Goal: Answer question/provide support: Share knowledge or assist other users

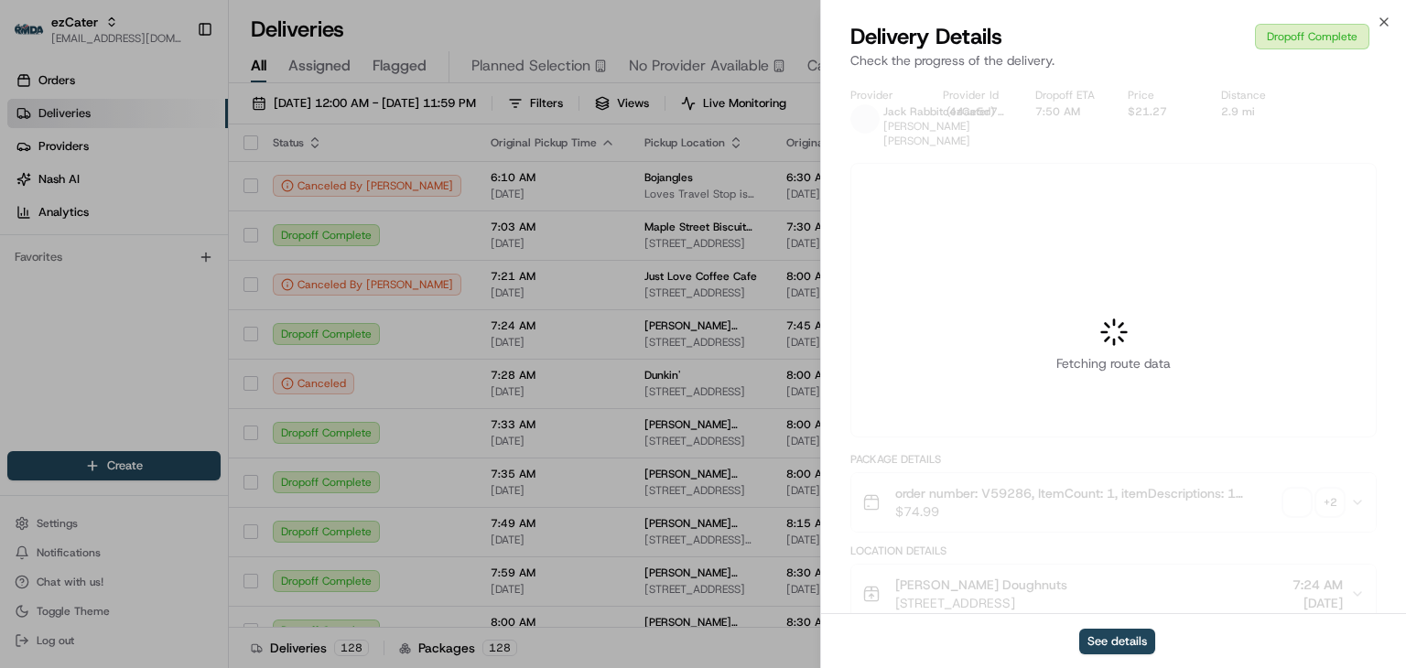
click at [121, 27] on div at bounding box center [703, 334] width 1406 height 668
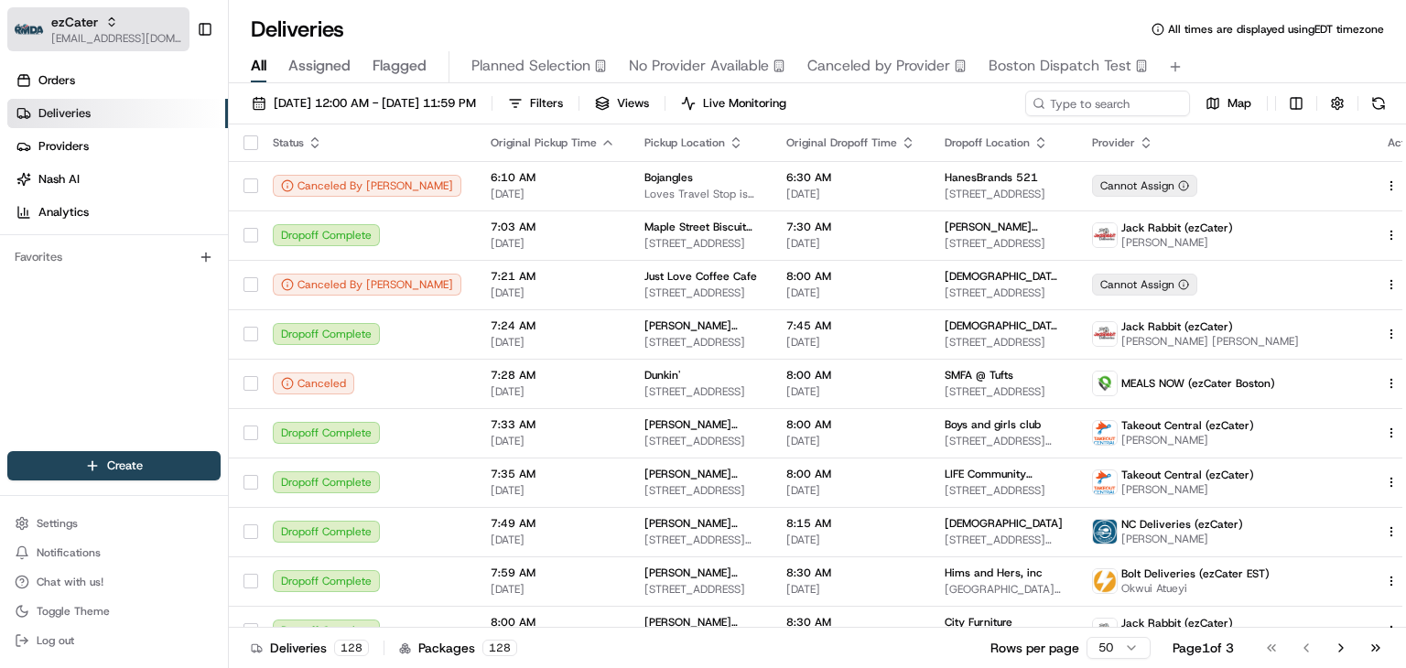
click at [66, 43] on span "[EMAIL_ADDRESS][DOMAIN_NAME]" at bounding box center [116, 38] width 131 height 15
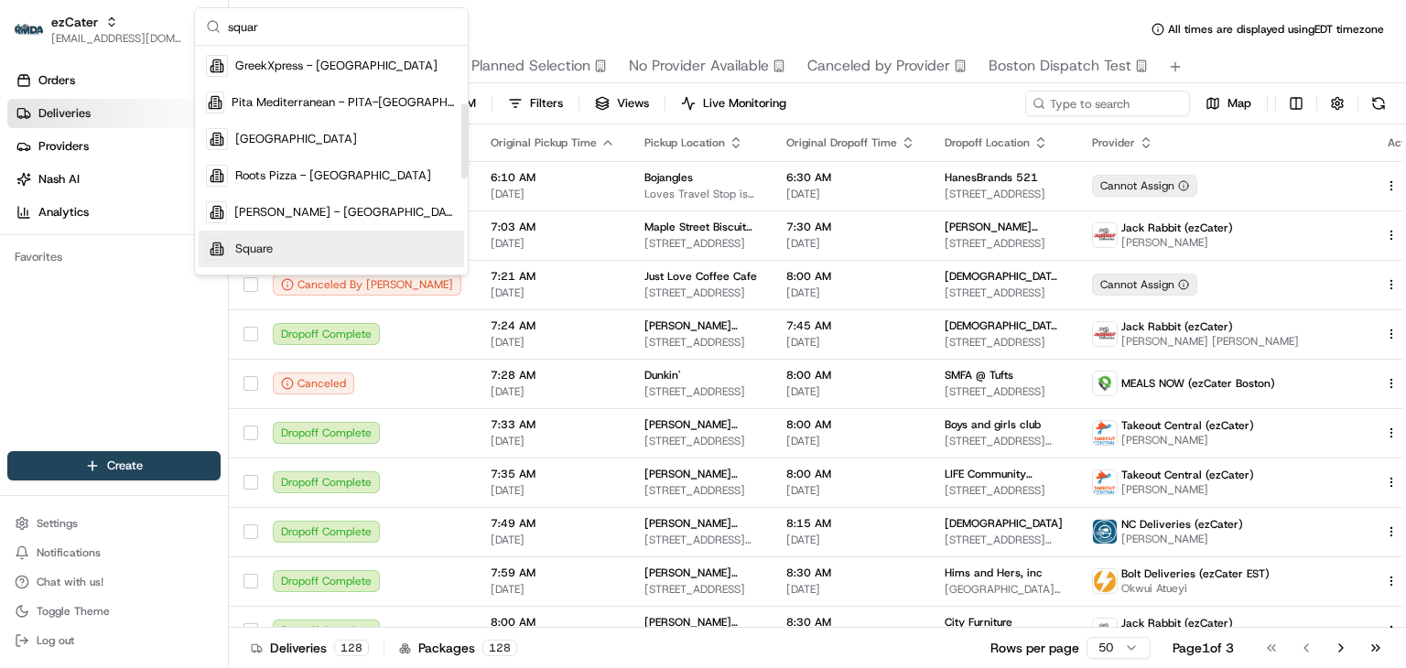
scroll to position [176, 0]
type input "squar"
click at [288, 250] on div "Square" at bounding box center [331, 249] width 265 height 37
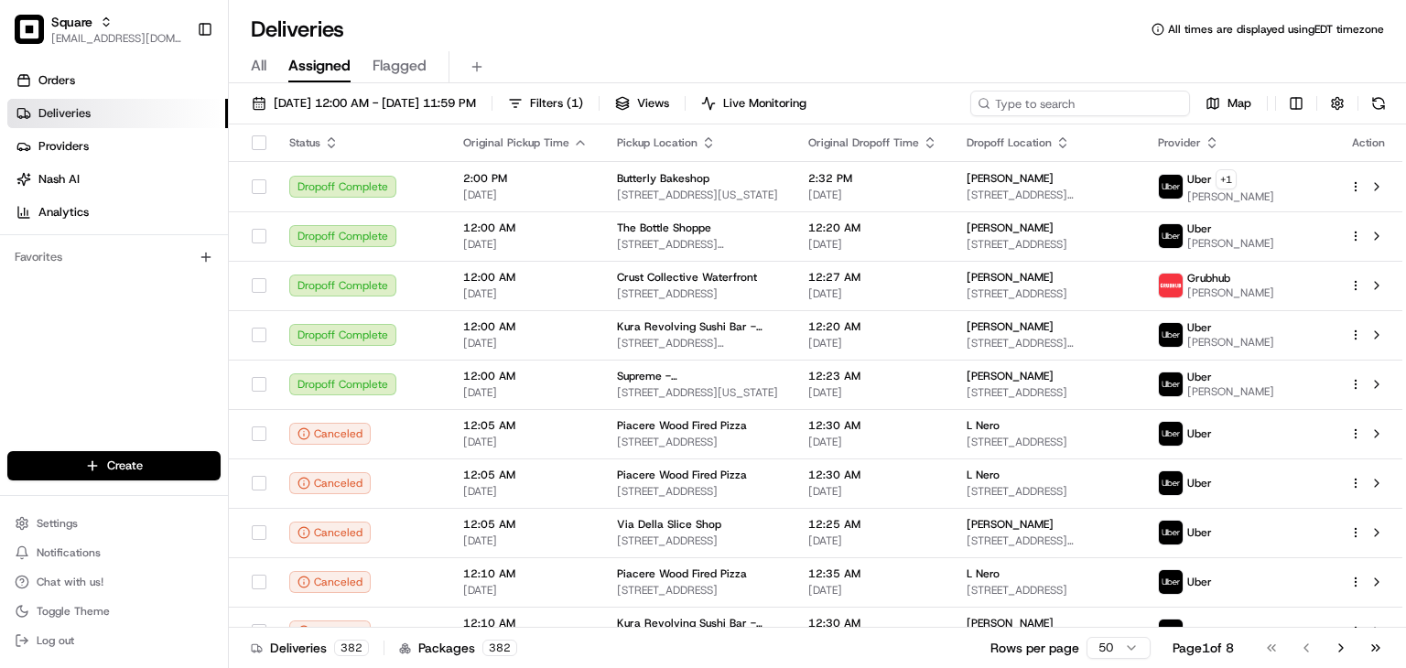
click at [1062, 97] on input at bounding box center [1080, 104] width 220 height 26
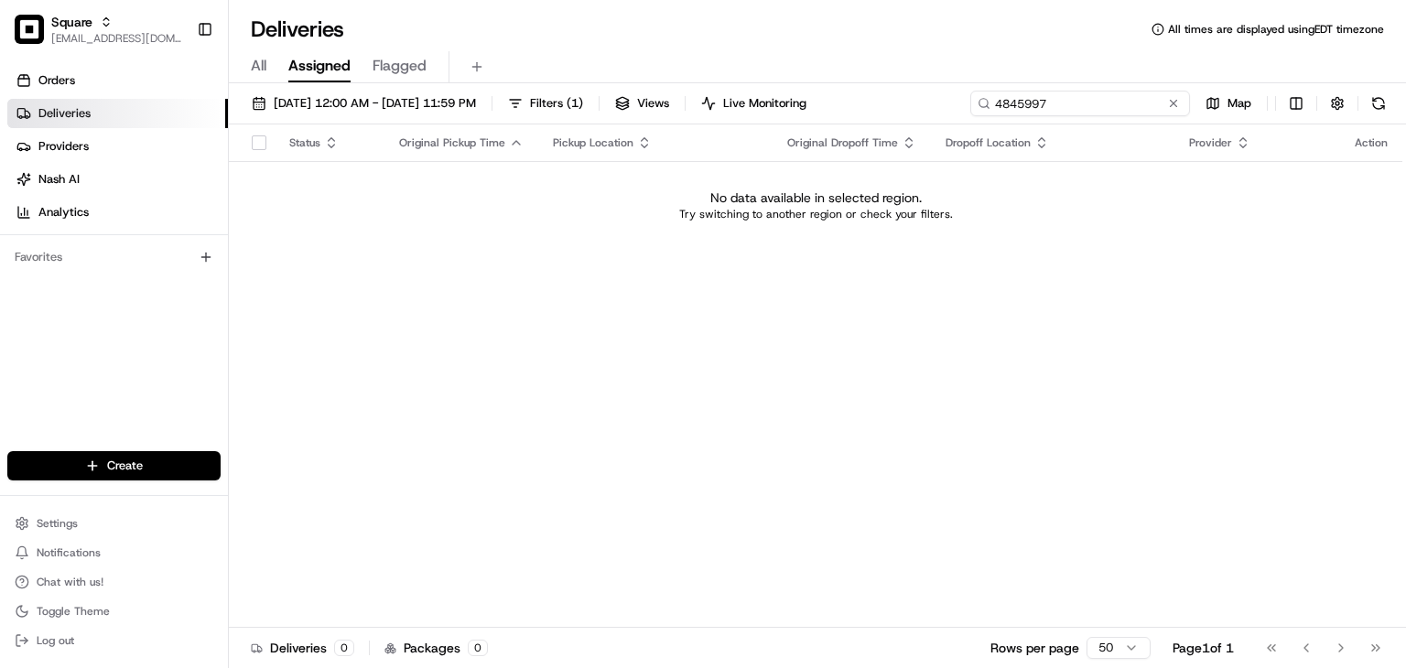
click at [1012, 114] on input "4845997" at bounding box center [1080, 104] width 220 height 26
type input "4845997"
click at [255, 61] on span "All" at bounding box center [259, 66] width 16 height 22
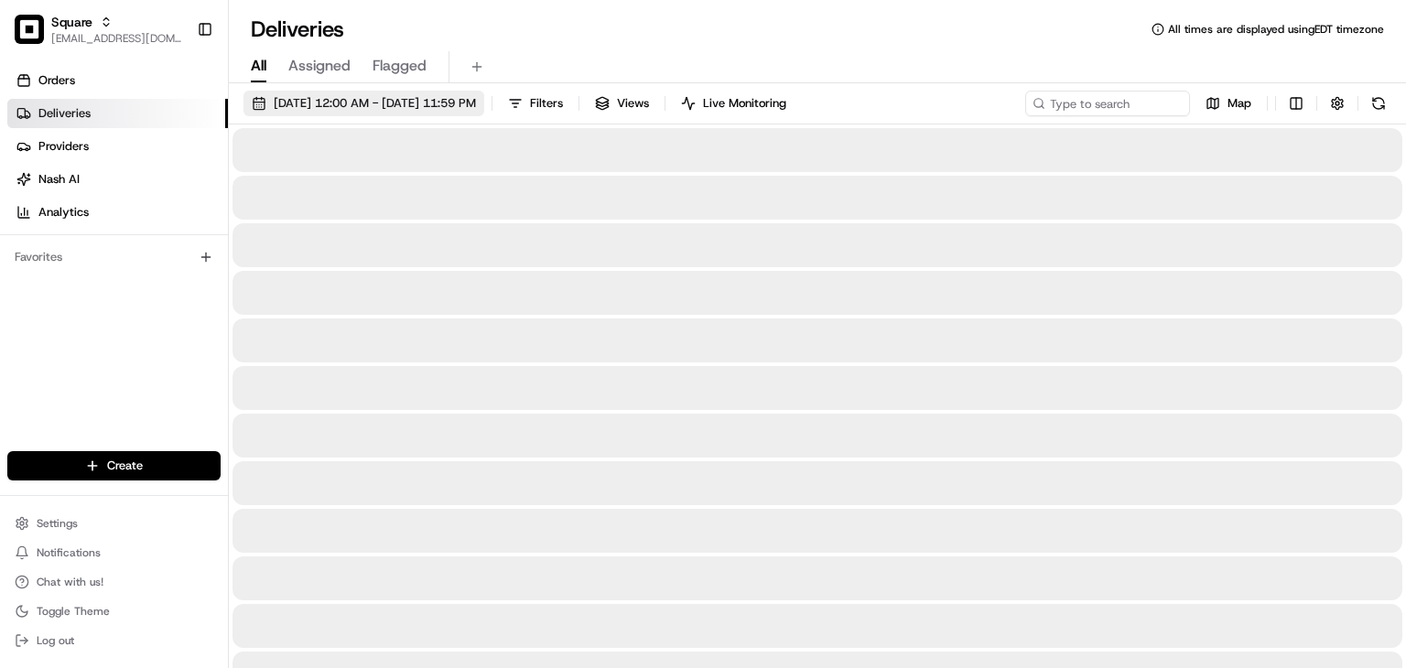
click at [326, 107] on span "[DATE] 12:00 AM - [DATE] 11:59 PM" at bounding box center [375, 103] width 202 height 16
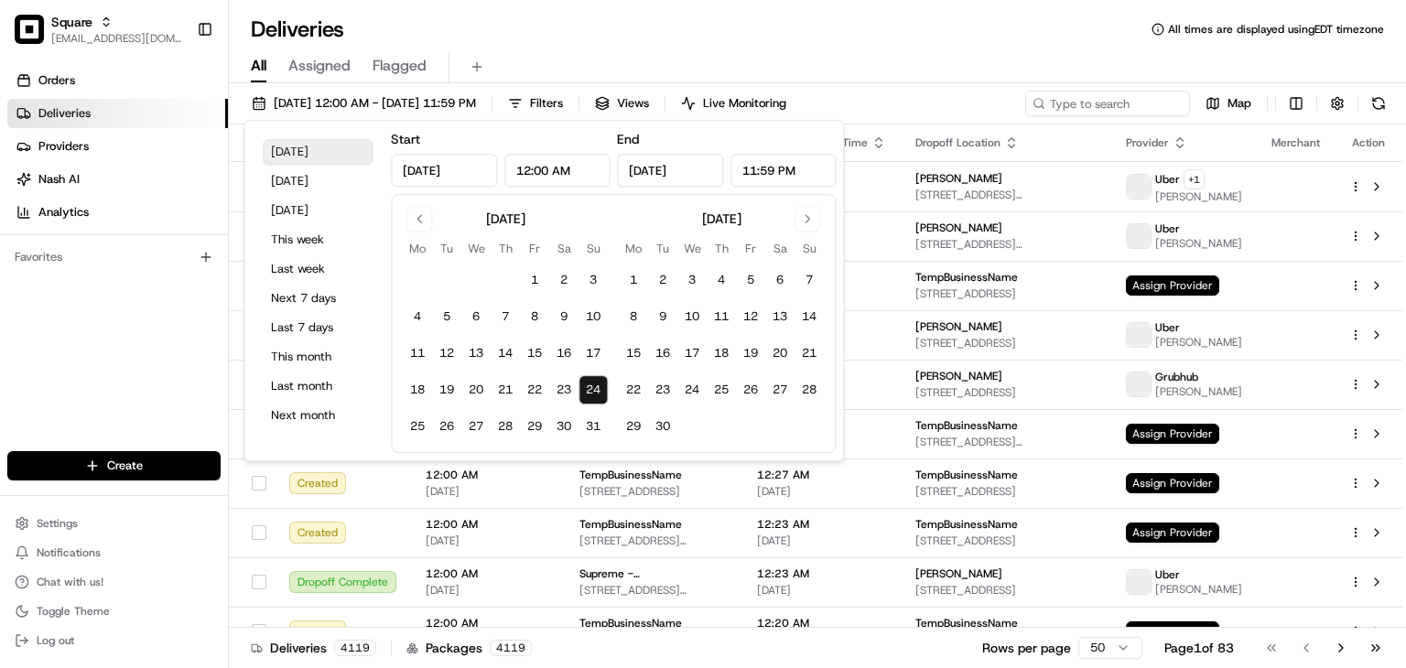
type input "[DATE]"
type input "12:00 AM"
type input "[DATE]"
type input "11:59 PM"
click at [317, 351] on button "This month" at bounding box center [318, 357] width 110 height 26
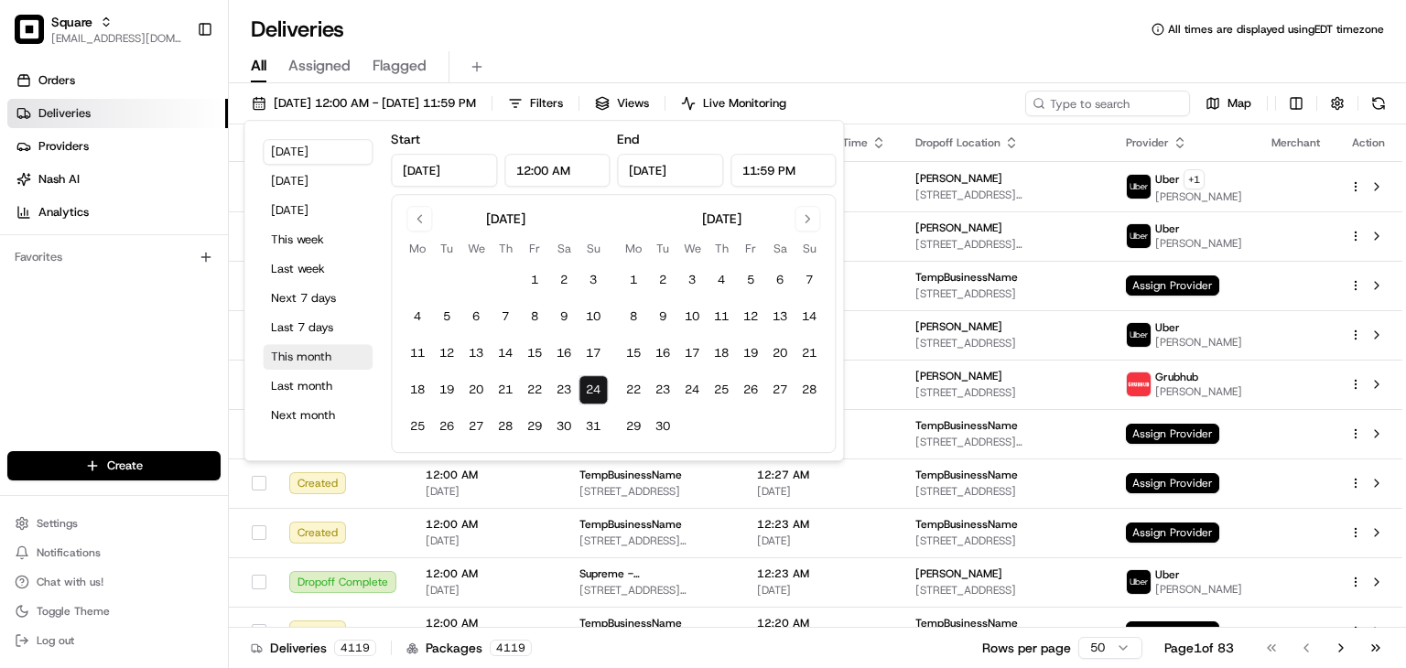
type input "[DATE]"
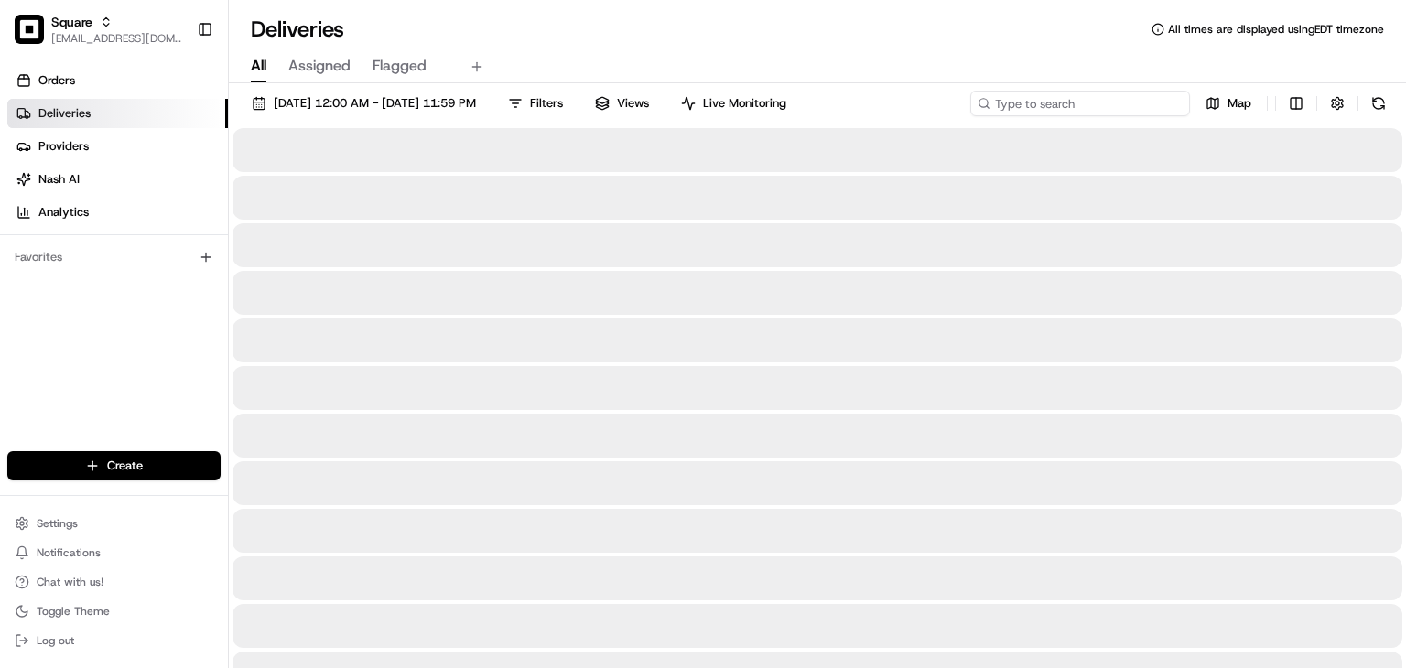
click at [1084, 103] on input at bounding box center [1080, 104] width 220 height 26
paste input "4845997"
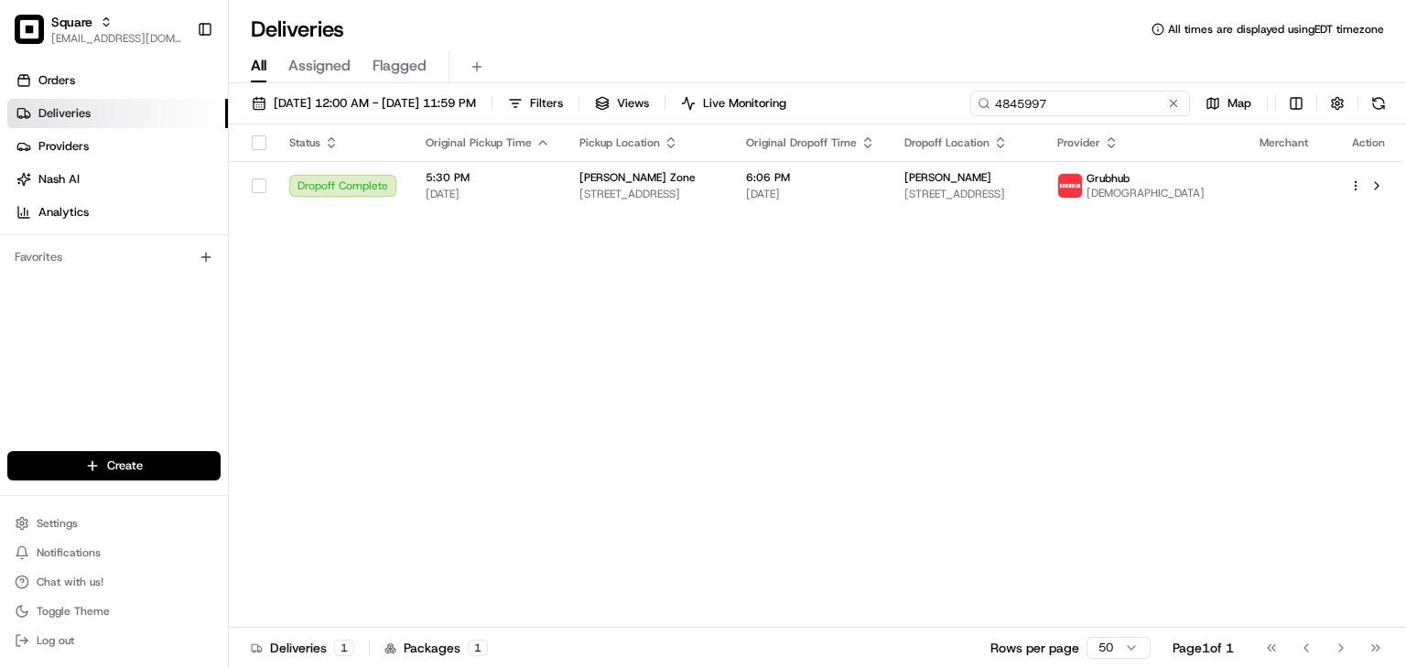
type input "4845997"
click at [802, 289] on div "Status Original Pickup Time Pickup Location Original Dropoff Time Dropoff Locat…" at bounding box center [816, 375] width 1174 height 503
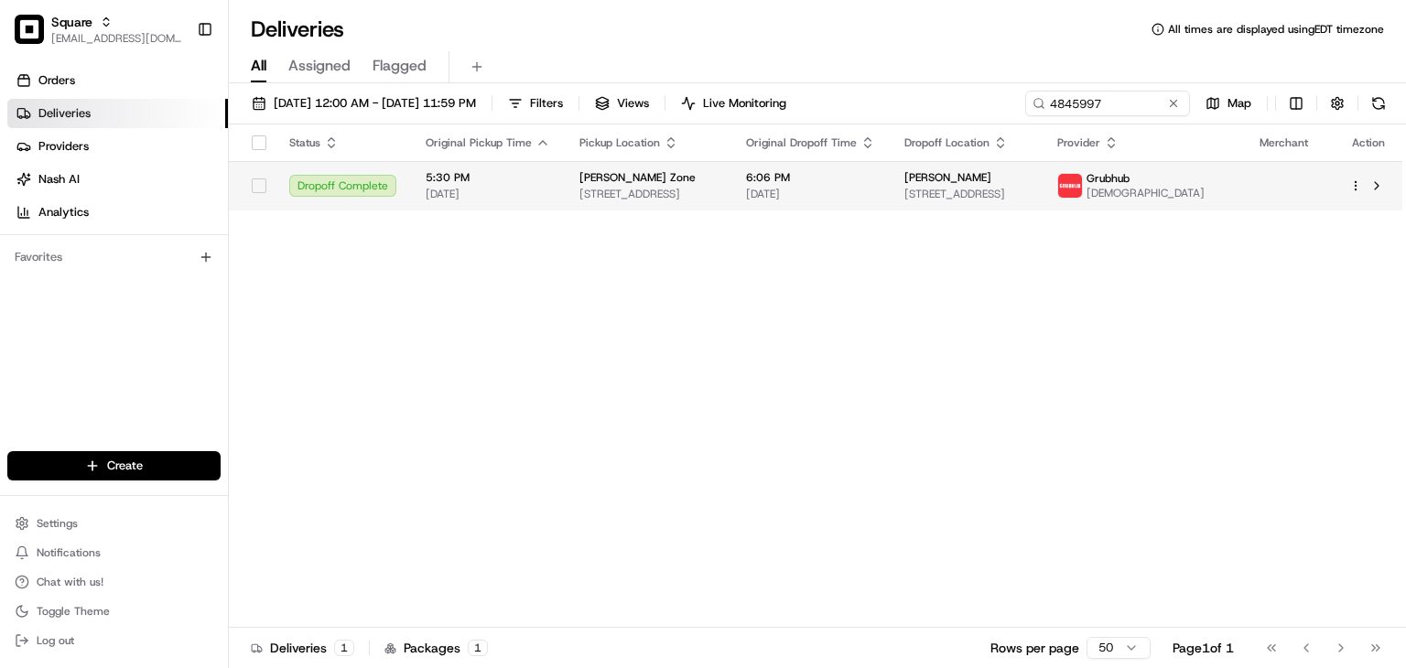
click at [865, 188] on span "[DATE]" at bounding box center [810, 194] width 129 height 15
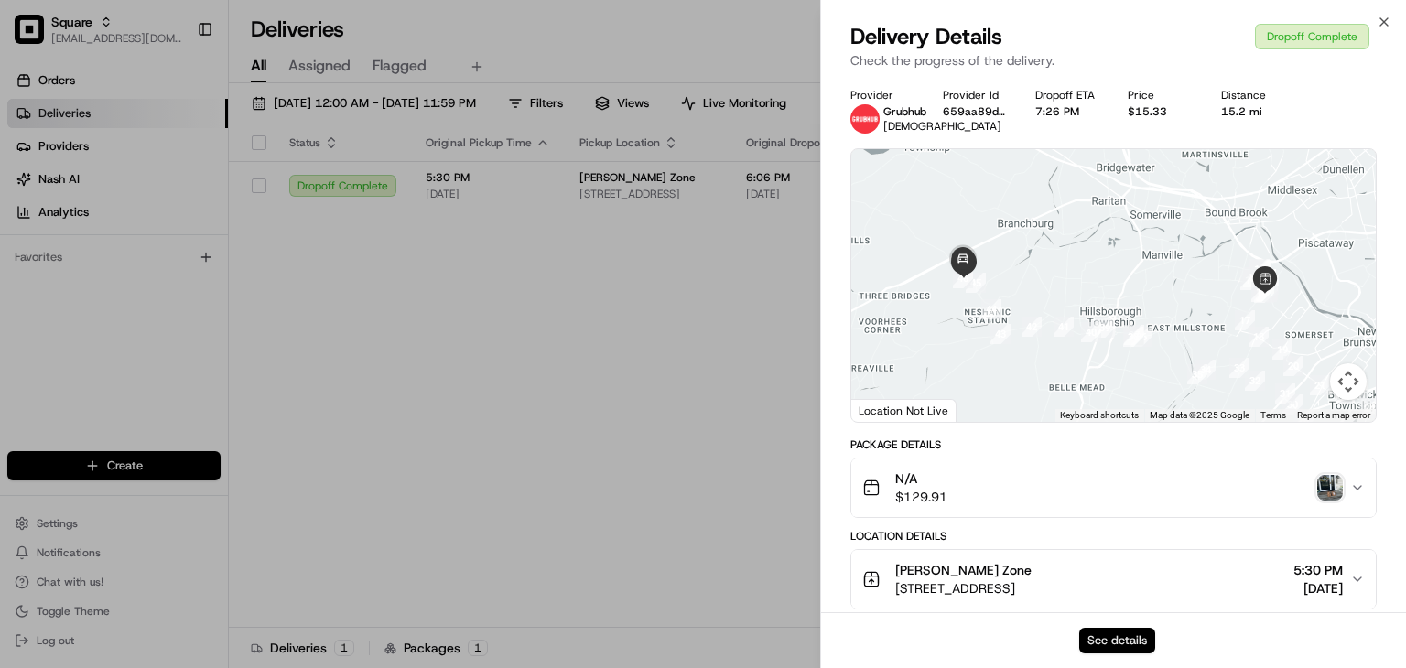
click at [1092, 640] on button "See details" at bounding box center [1117, 641] width 76 height 26
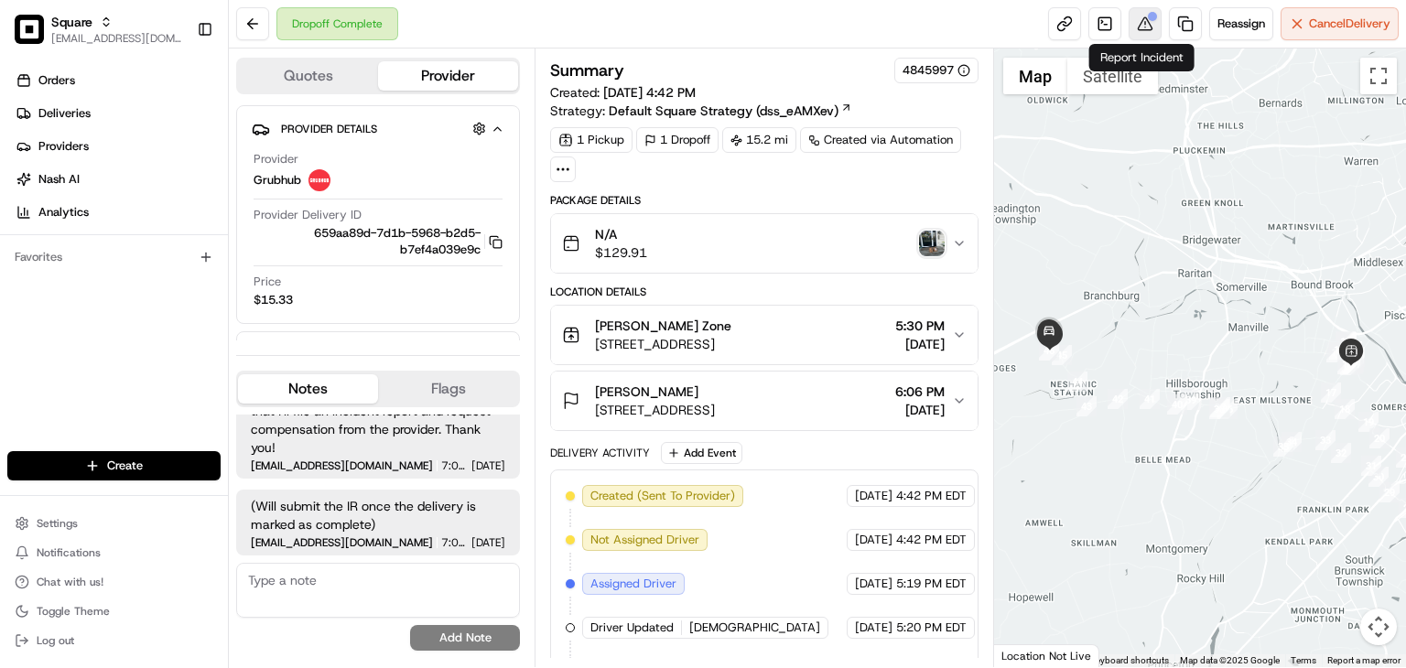
click at [1144, 30] on button at bounding box center [1145, 23] width 33 height 33
click at [1142, 14] on button at bounding box center [1145, 23] width 33 height 33
click at [1150, 22] on button at bounding box center [1145, 23] width 33 height 33
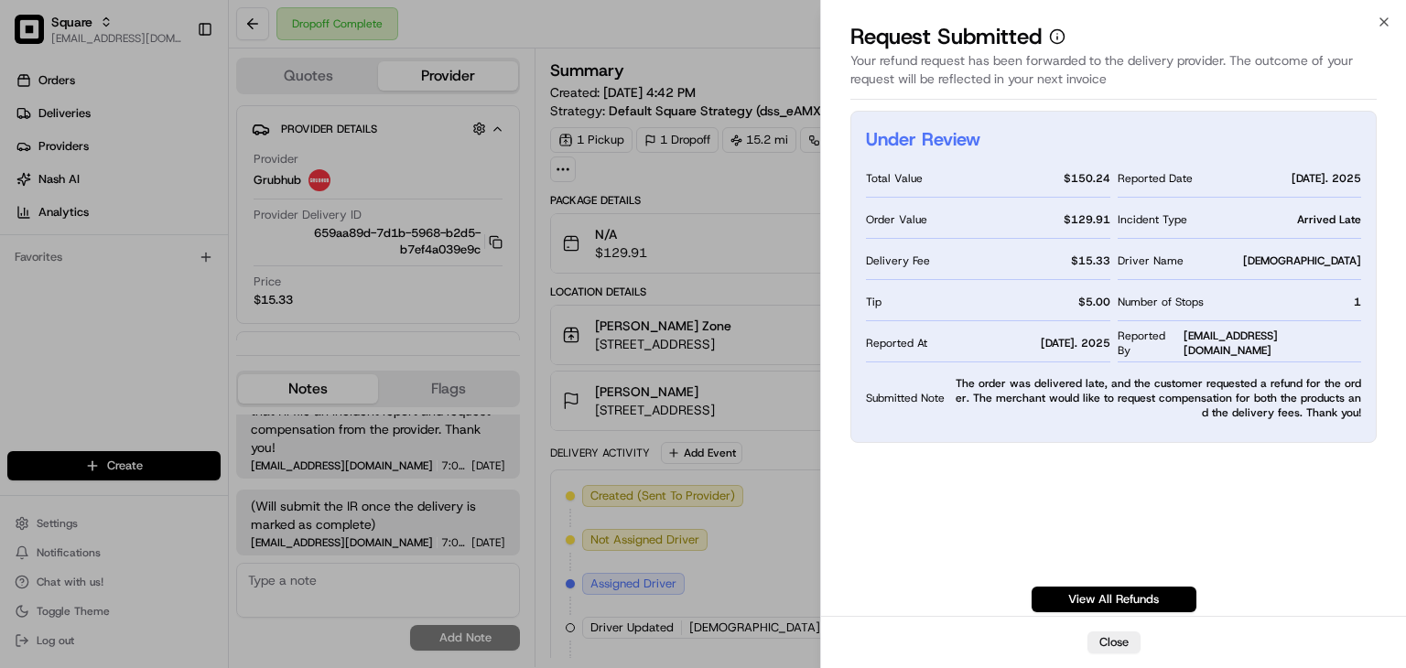
click at [356, 610] on textarea at bounding box center [378, 590] width 284 height 55
click at [344, 594] on textarea at bounding box center [378, 590] width 284 height 55
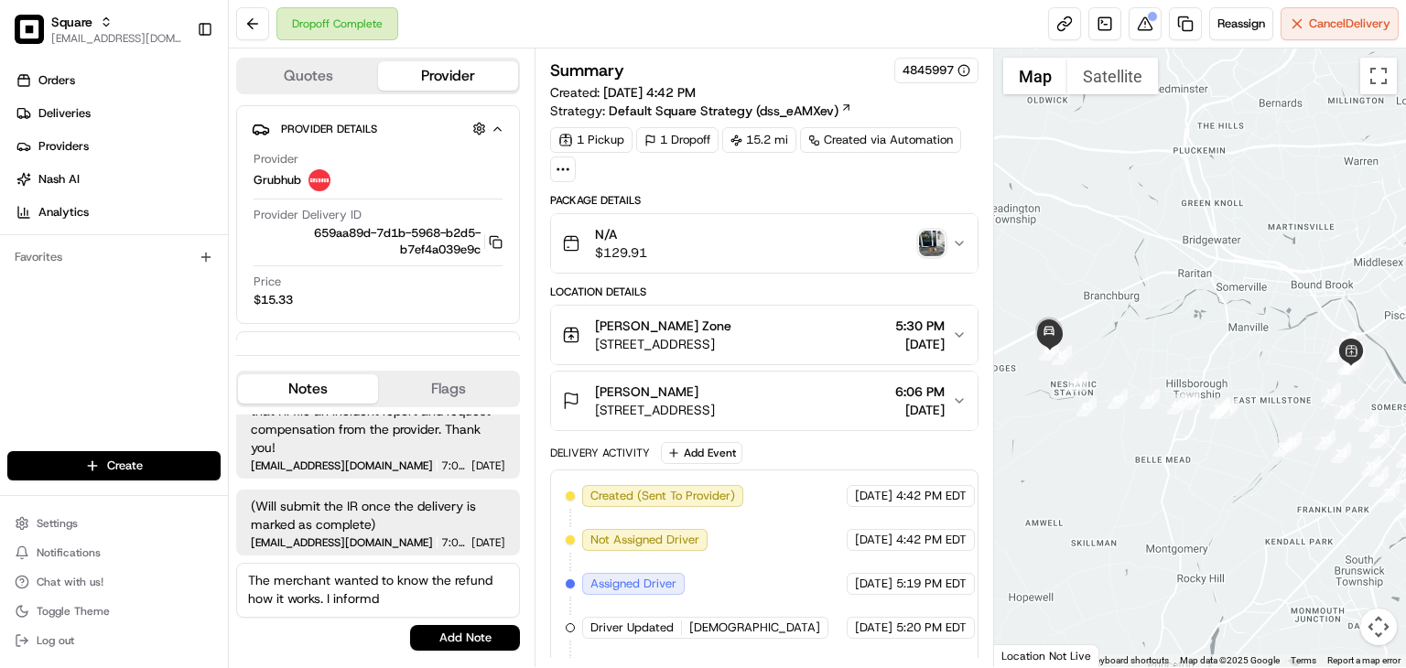
click at [444, 576] on textarea "The merchant wanted to know the refund how it works. I informd" at bounding box center [378, 590] width 284 height 55
click at [456, 579] on textarea "The merchant wanted to know refund how it works. I informd" at bounding box center [378, 590] width 284 height 55
click at [454, 580] on textarea "The merchant wanted to know how it works. I informd" at bounding box center [378, 590] width 284 height 55
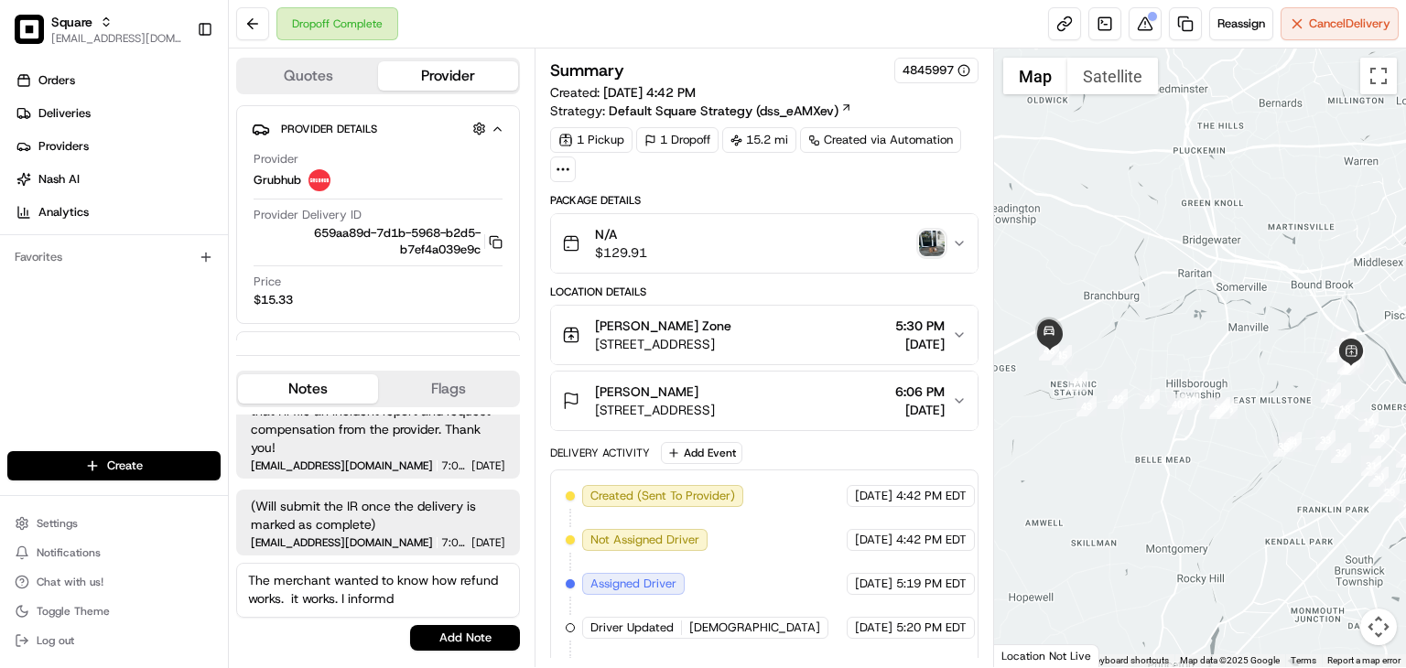
click at [341, 597] on textarea "The merchant wanted to know how refund works. it works. I informd" at bounding box center [378, 590] width 284 height 55
click at [349, 605] on textarea "The merchant wanted to know how refund works. I informd" at bounding box center [378, 590] width 284 height 55
click at [374, 594] on textarea "The merchant wanted to know how refund works. I informed" at bounding box center [378, 590] width 284 height 55
click at [439, 606] on textarea "The merchant wanted to know how refund works. I informed him that refund approv…" at bounding box center [378, 590] width 284 height 55
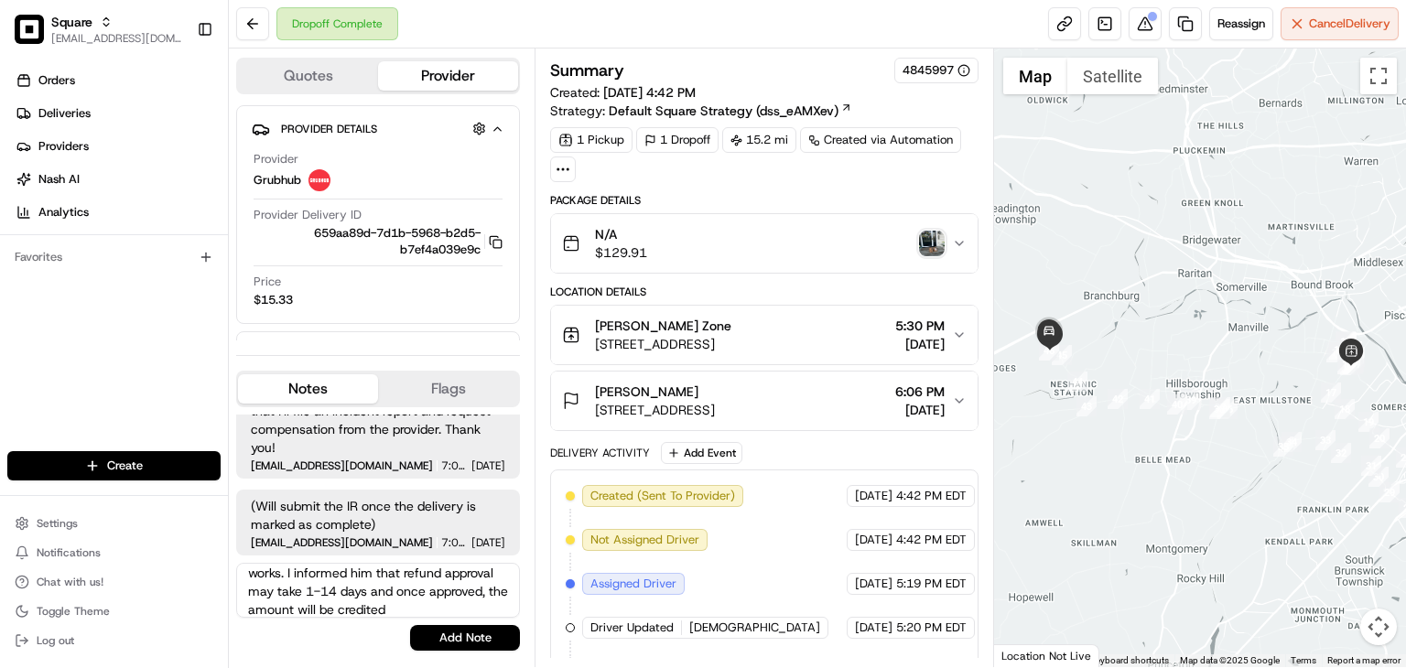
click at [478, 611] on textarea "The merchant wanted to know how refund works. I informed him that refund approv…" at bounding box center [378, 590] width 284 height 55
click at [417, 602] on textarea "The merchant wanted to know how refund works. I informed him that refund approv…" at bounding box center [378, 590] width 284 height 55
type textarea "The merchant wanted to know how refund works. I informed him that refund approv…"
click at [467, 632] on button "Add Note" at bounding box center [465, 638] width 110 height 26
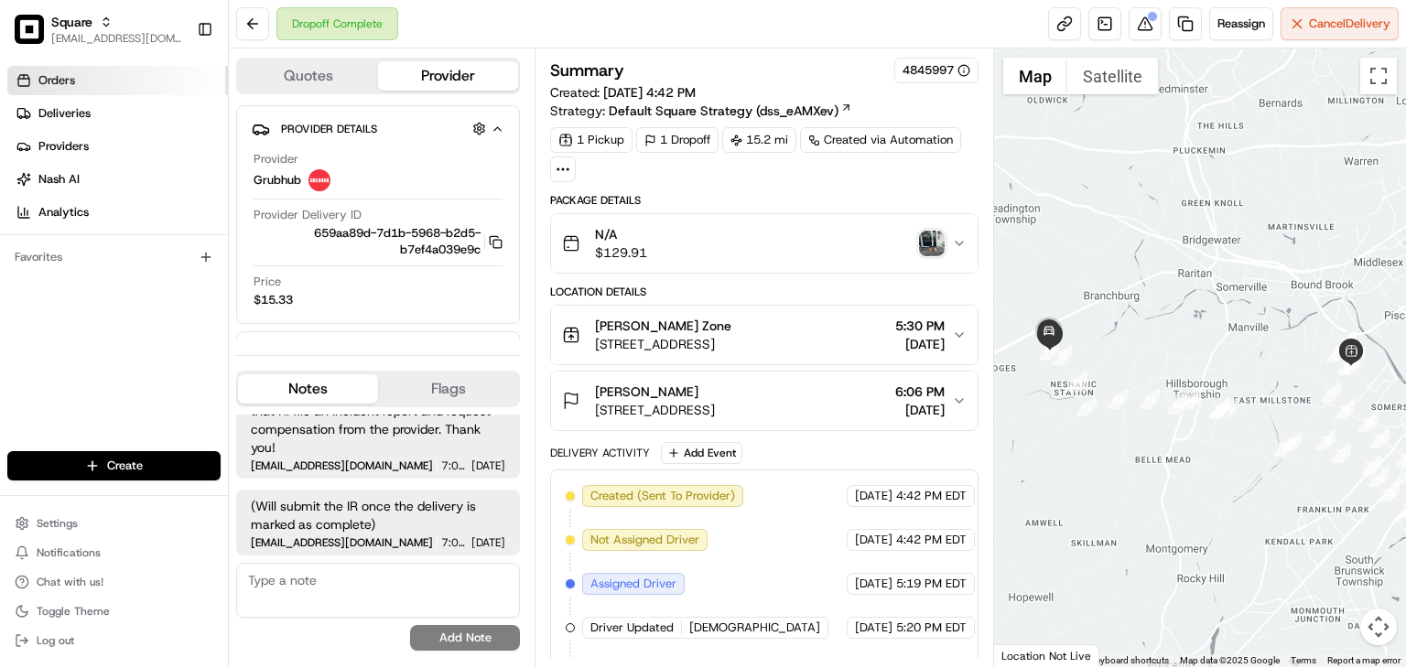
scroll to position [0, 0]
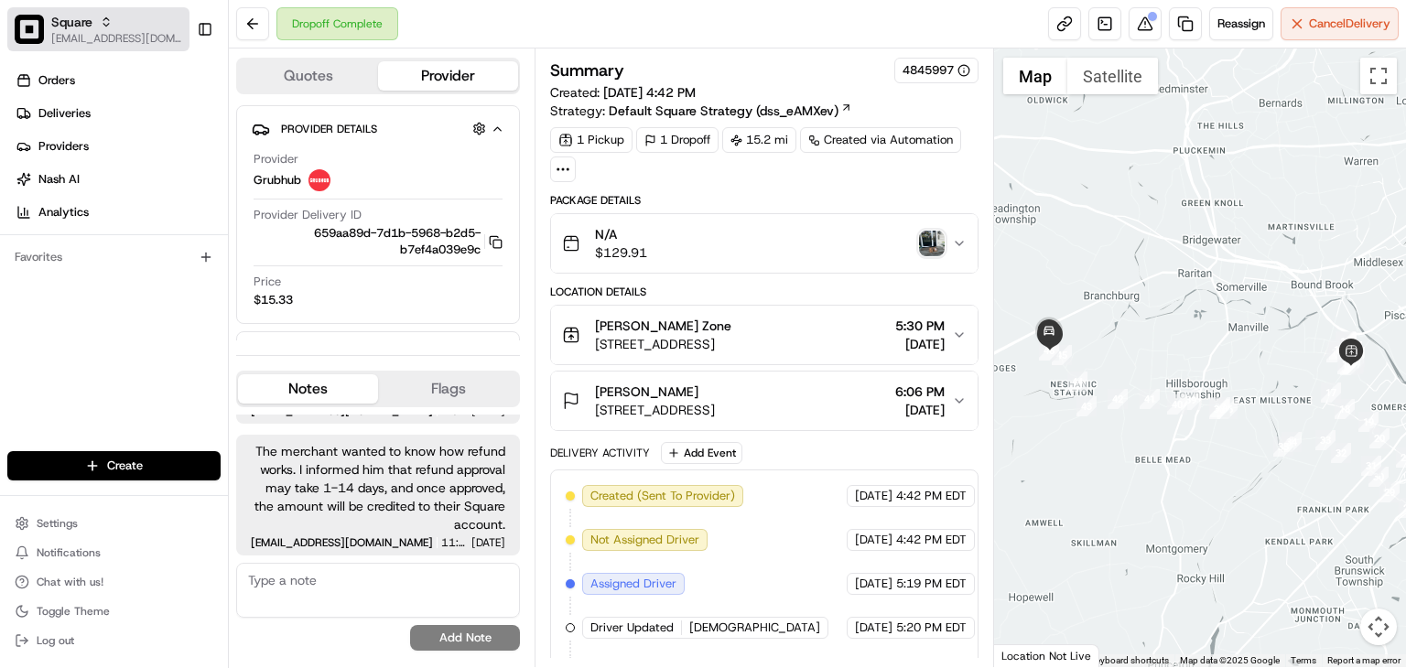
click at [29, 38] on img "button" at bounding box center [29, 29] width 29 height 29
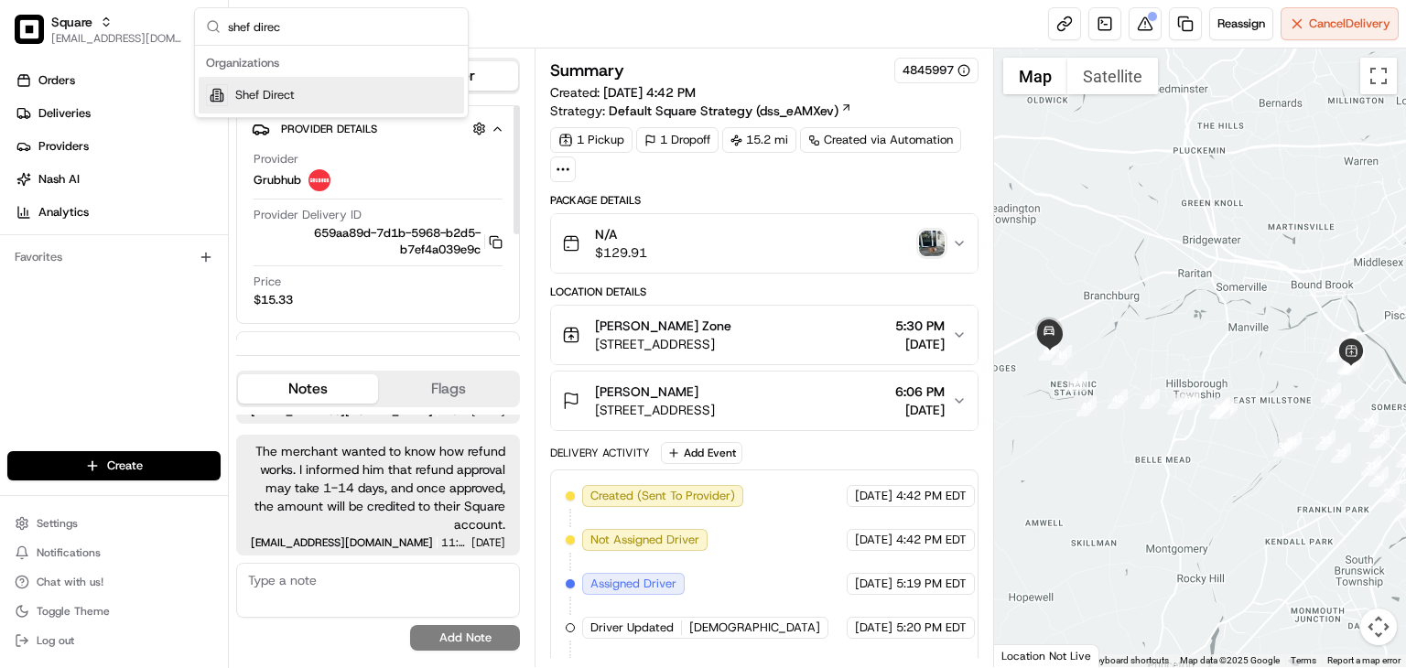
type input "shef direc"
click at [339, 92] on div "Shef Direct" at bounding box center [331, 95] width 265 height 37
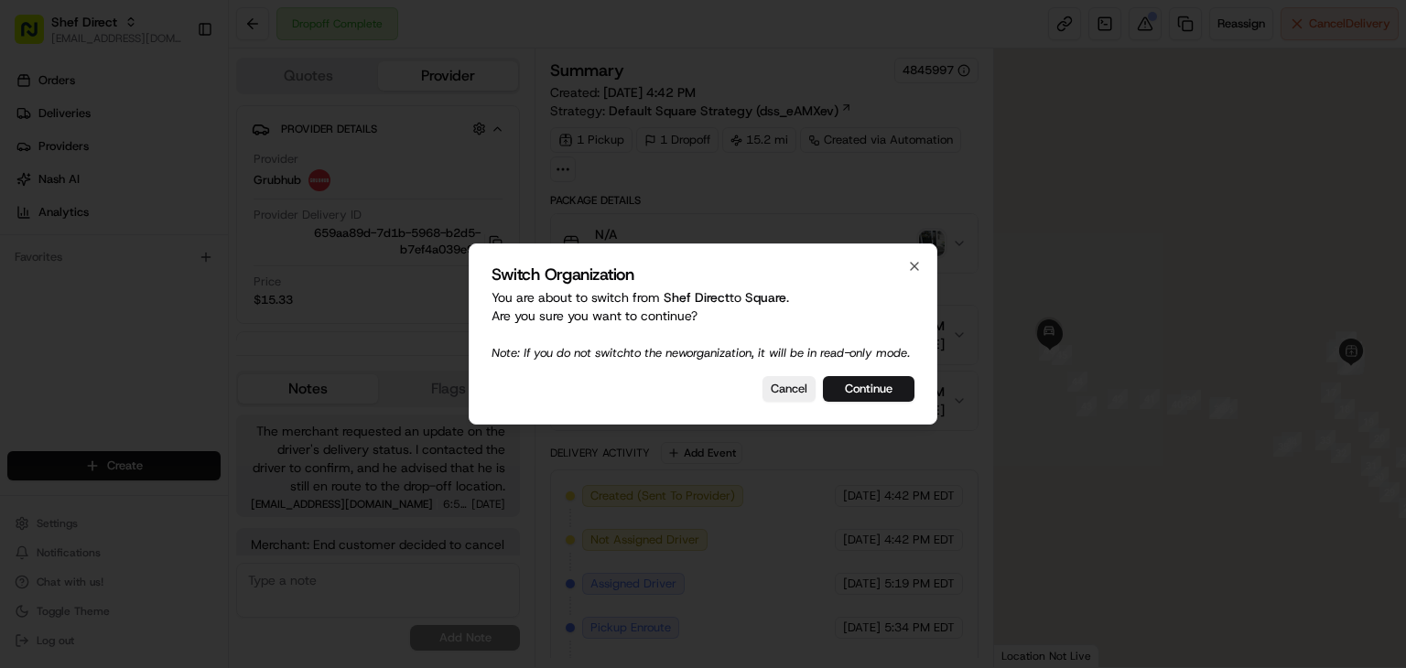
scroll to position [357, 0]
drag, startPoint x: 785, startPoint y: 400, endPoint x: 264, endPoint y: 70, distance: 617.1
click at [784, 400] on button "Cancel" at bounding box center [789, 389] width 53 height 26
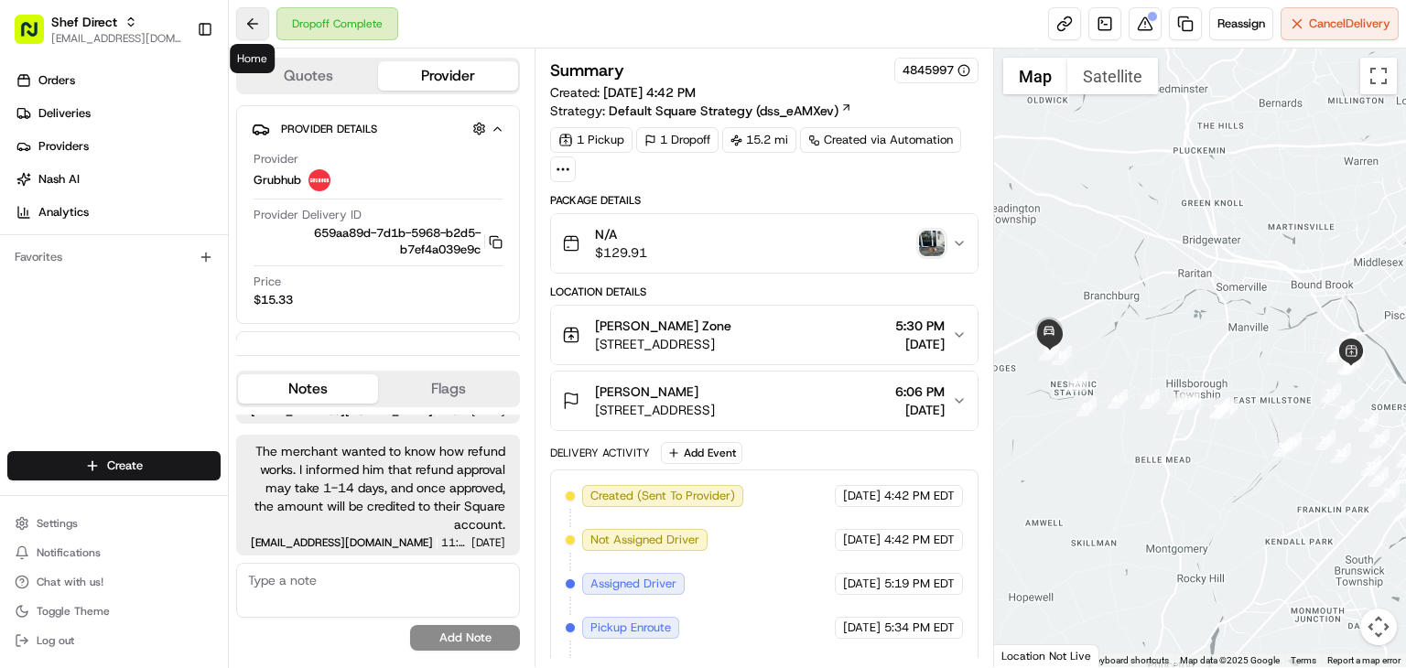
click at [267, 22] on button at bounding box center [252, 23] width 33 height 33
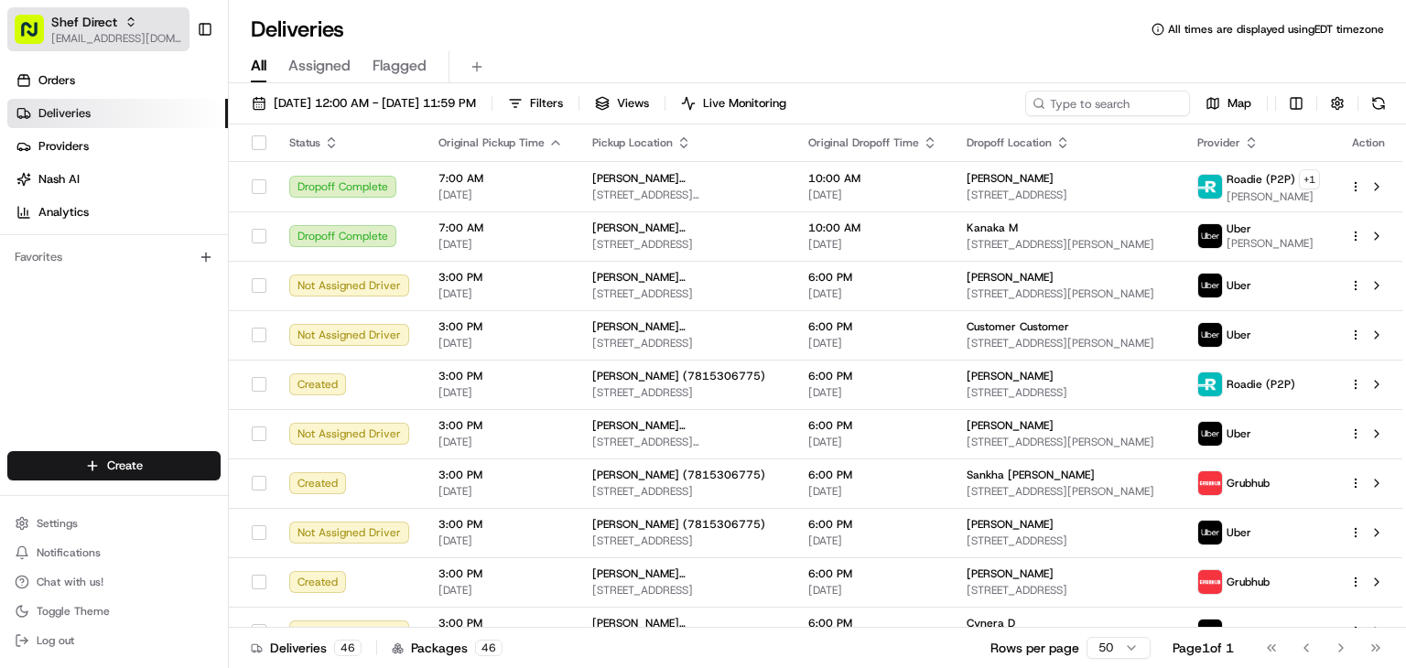
click at [61, 19] on span "Shef Direct" at bounding box center [84, 22] width 66 height 18
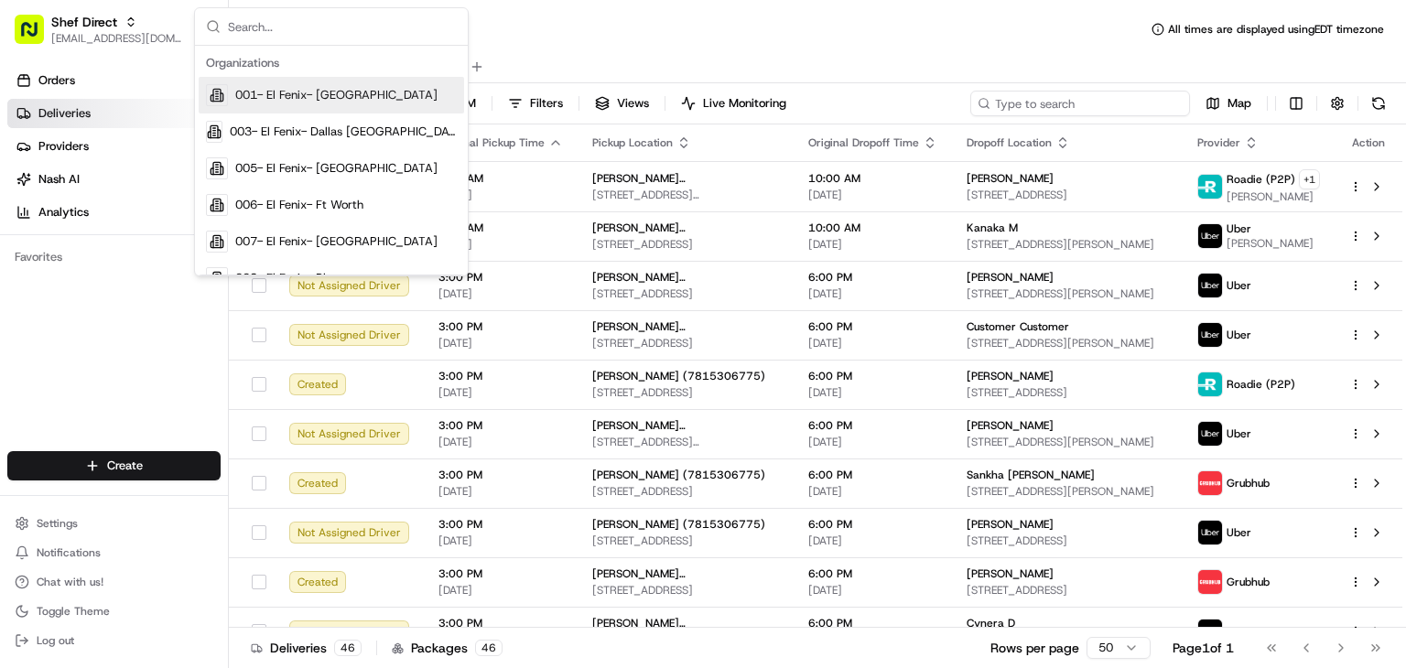
click at [1064, 94] on input at bounding box center [1080, 104] width 220 height 26
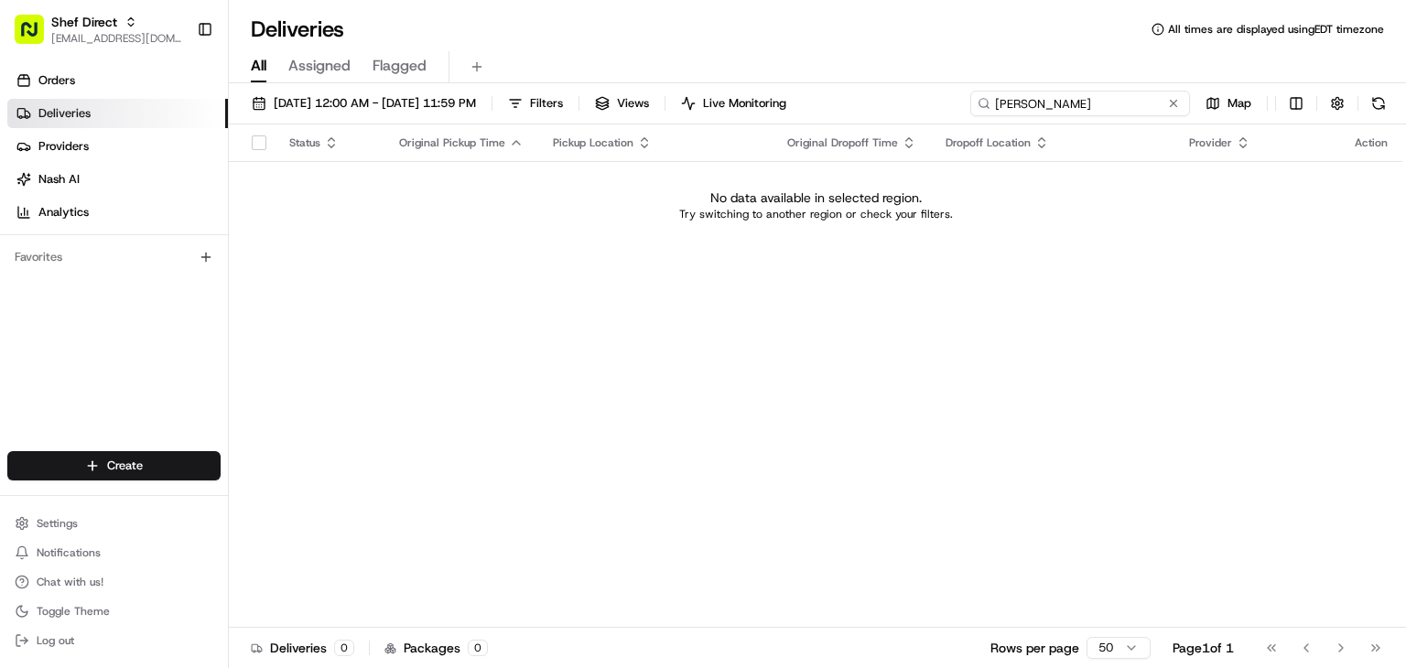
drag, startPoint x: 1093, startPoint y: 102, endPoint x: 904, endPoint y: 90, distance: 188.9
click at [904, 91] on div "[DATE] 12:00 AM - [DATE] 11:59 PM Filters Views Live Monitoring [PERSON_NAME] M…" at bounding box center [817, 108] width 1177 height 34
type input "[PERSON_NAME]"
drag, startPoint x: 267, startPoint y: 93, endPoint x: 267, endPoint y: 107, distance: 13.7
click at [267, 92] on button "[DATE] 12:00 AM - [DATE] 11:59 PM" at bounding box center [363, 104] width 241 height 26
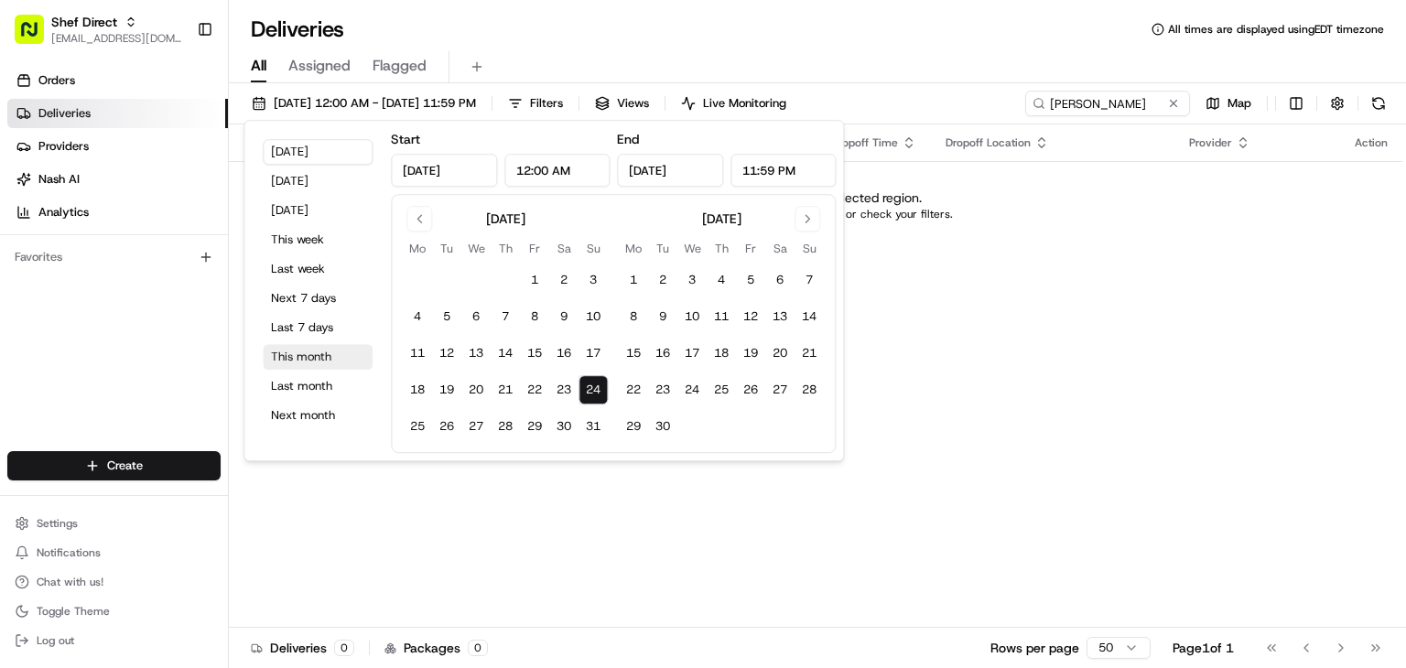
click at [278, 359] on button "This month" at bounding box center [318, 357] width 110 height 26
type input "[DATE]"
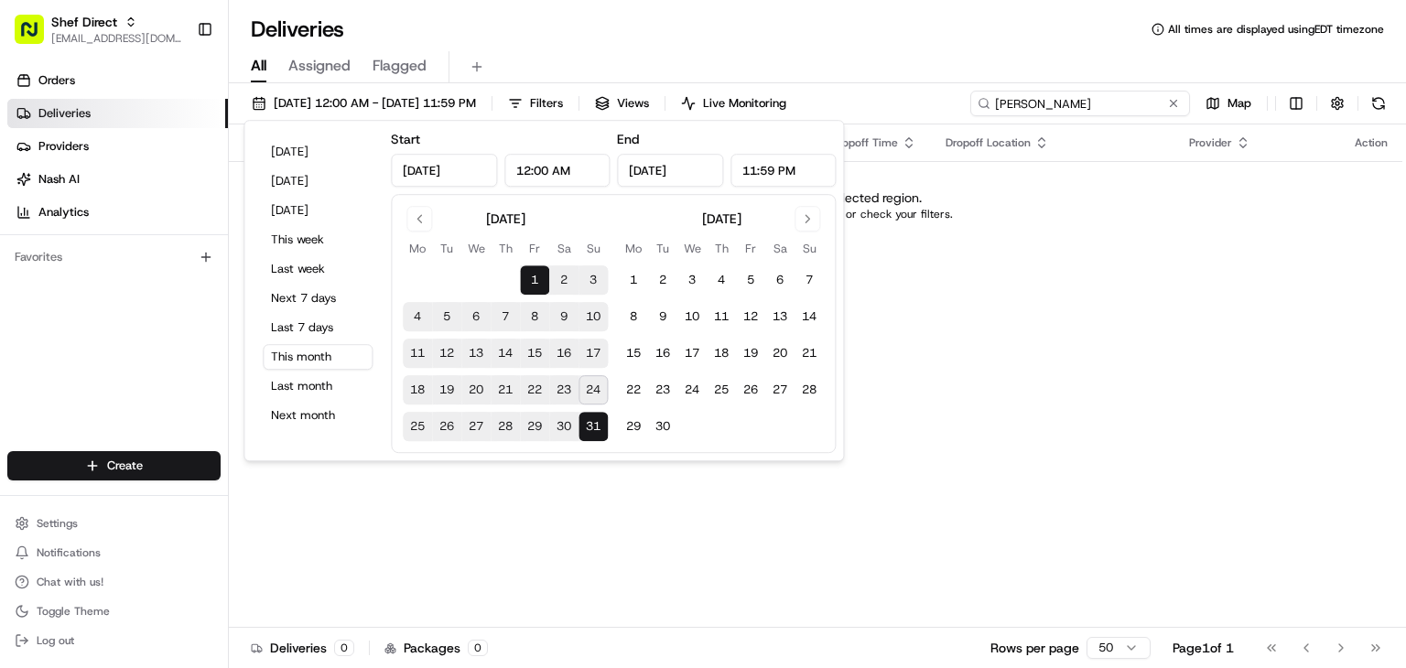
click at [1065, 95] on input "[PERSON_NAME]" at bounding box center [1080, 104] width 220 height 26
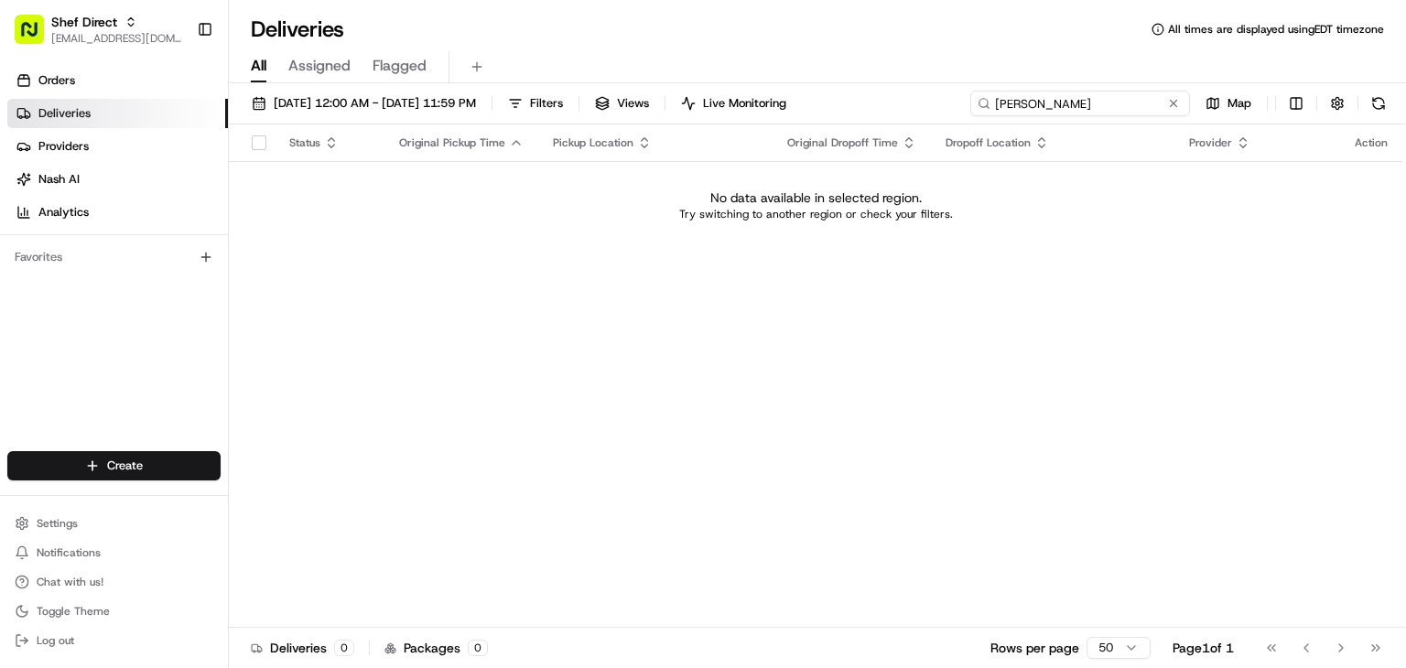
click at [1029, 104] on input "[PERSON_NAME]" at bounding box center [1080, 104] width 220 height 26
click at [112, 12] on button "Shef Direct [EMAIL_ADDRESS][DOMAIN_NAME]" at bounding box center [98, 29] width 182 height 44
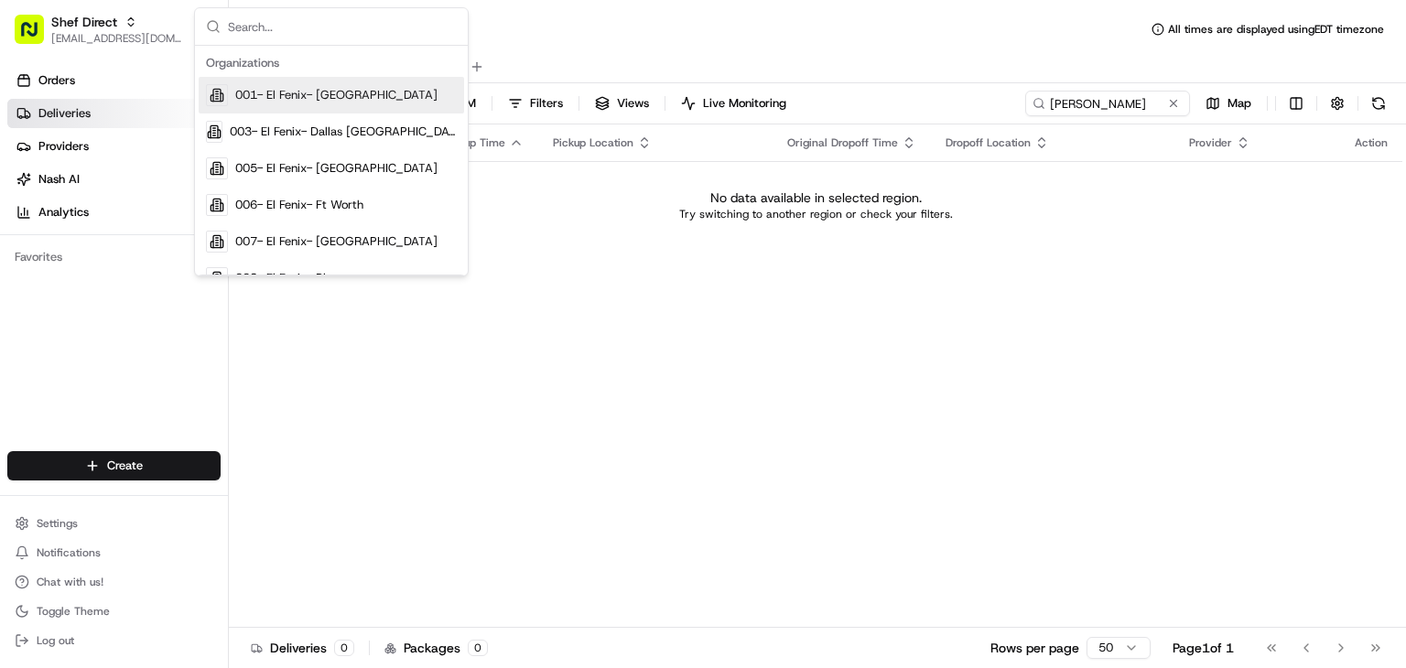
click at [307, 17] on input "text" at bounding box center [342, 26] width 229 height 37
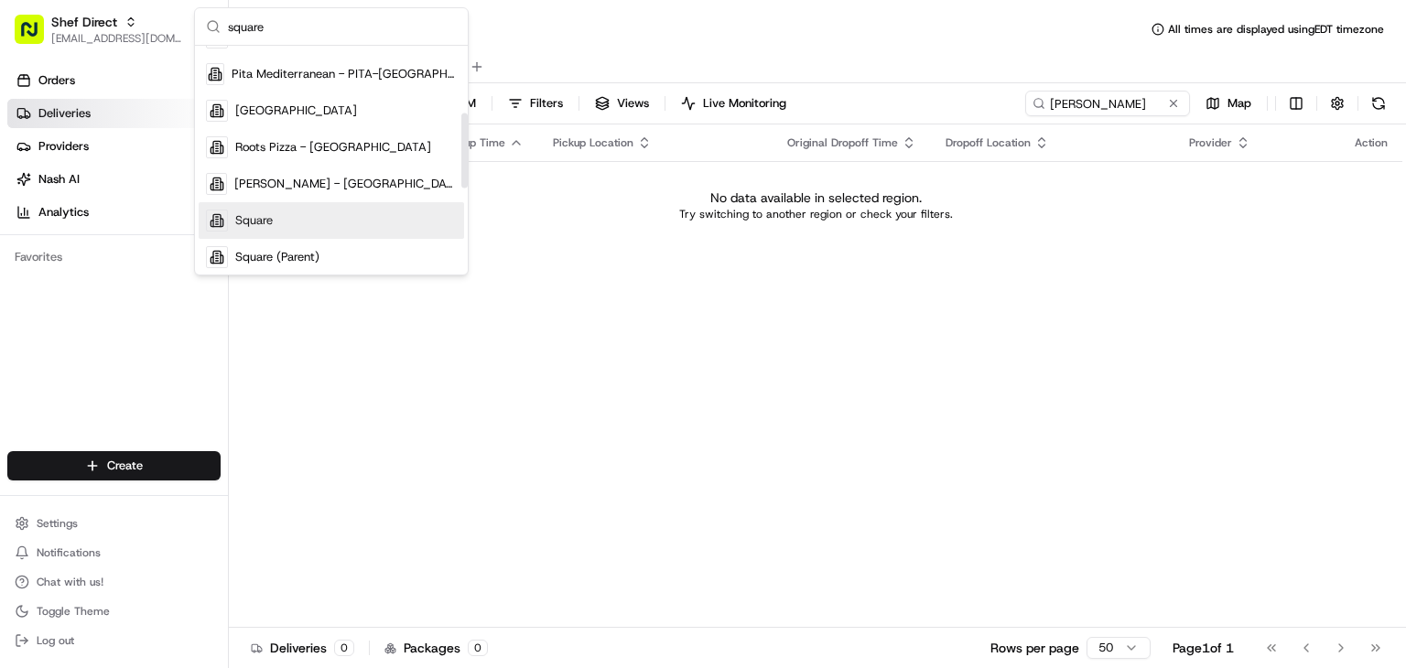
scroll to position [201, 0]
type input "square"
click at [265, 213] on div "Square" at bounding box center [331, 223] width 265 height 37
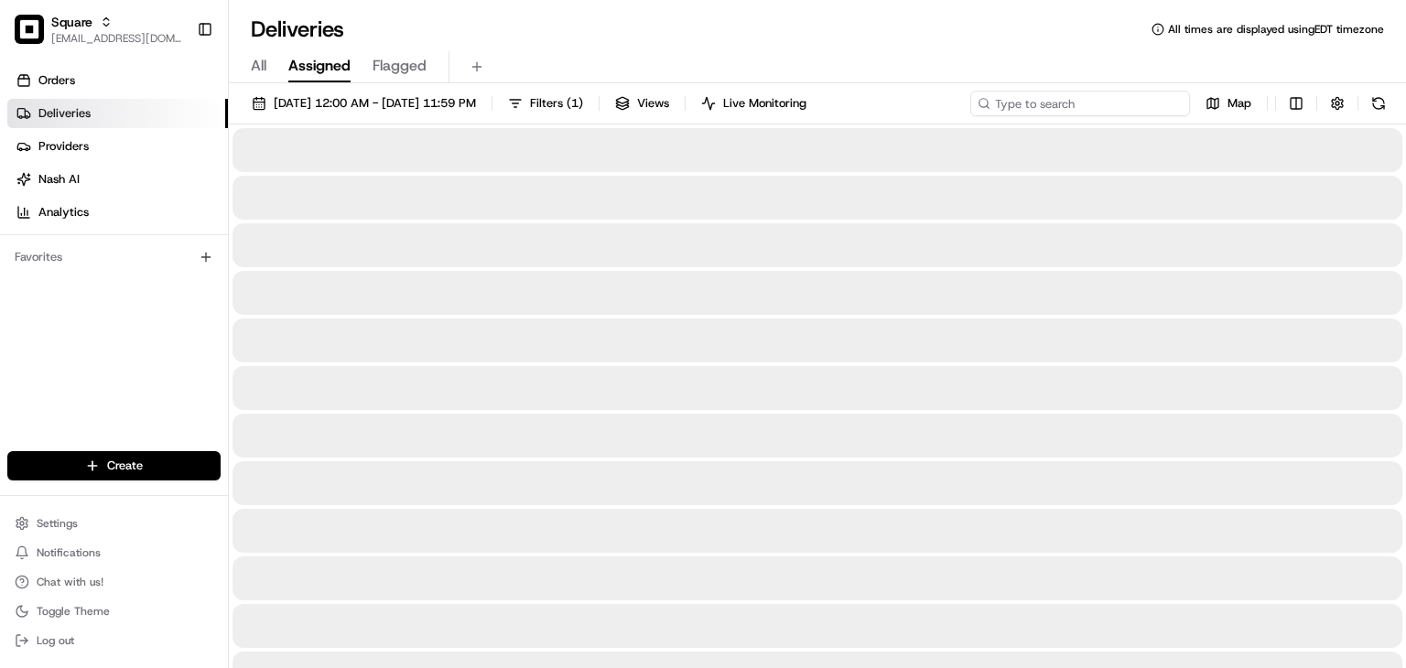
click at [1107, 94] on input at bounding box center [1080, 104] width 220 height 26
paste input "[PERSON_NAME]"
type input "[PERSON_NAME]"
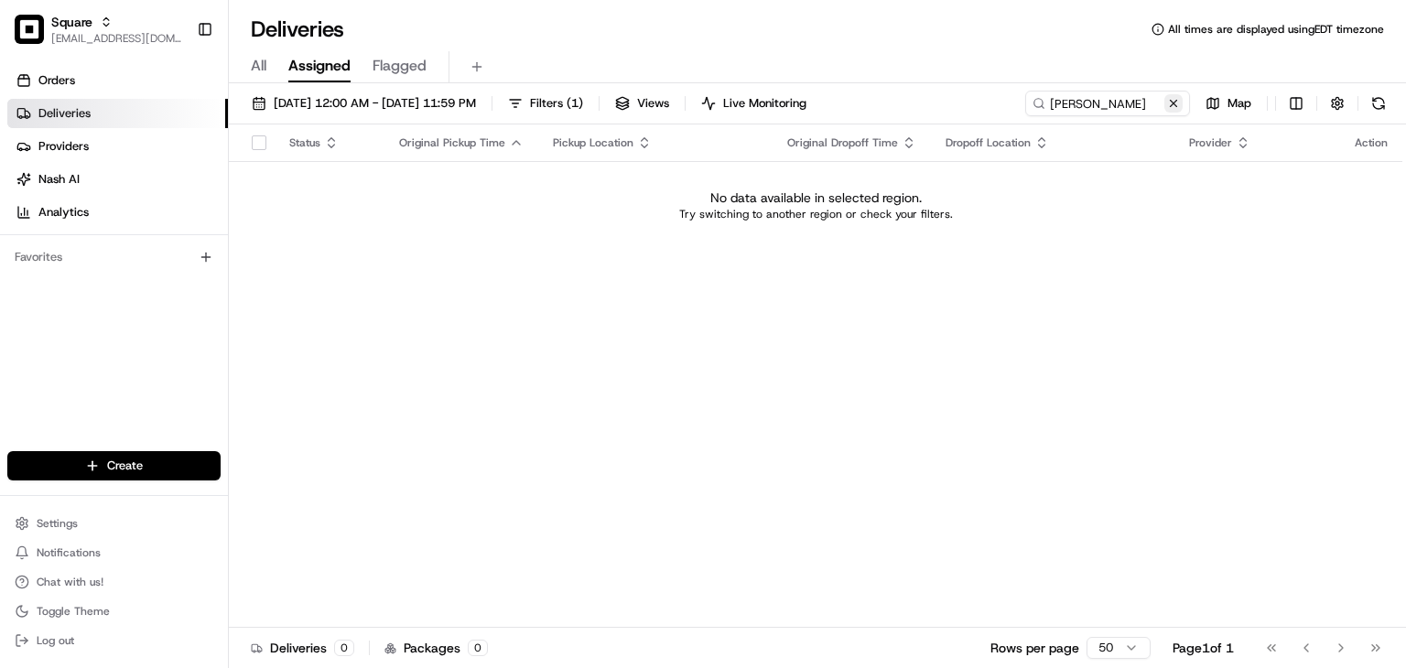
click at [1175, 104] on button at bounding box center [1173, 103] width 18 height 18
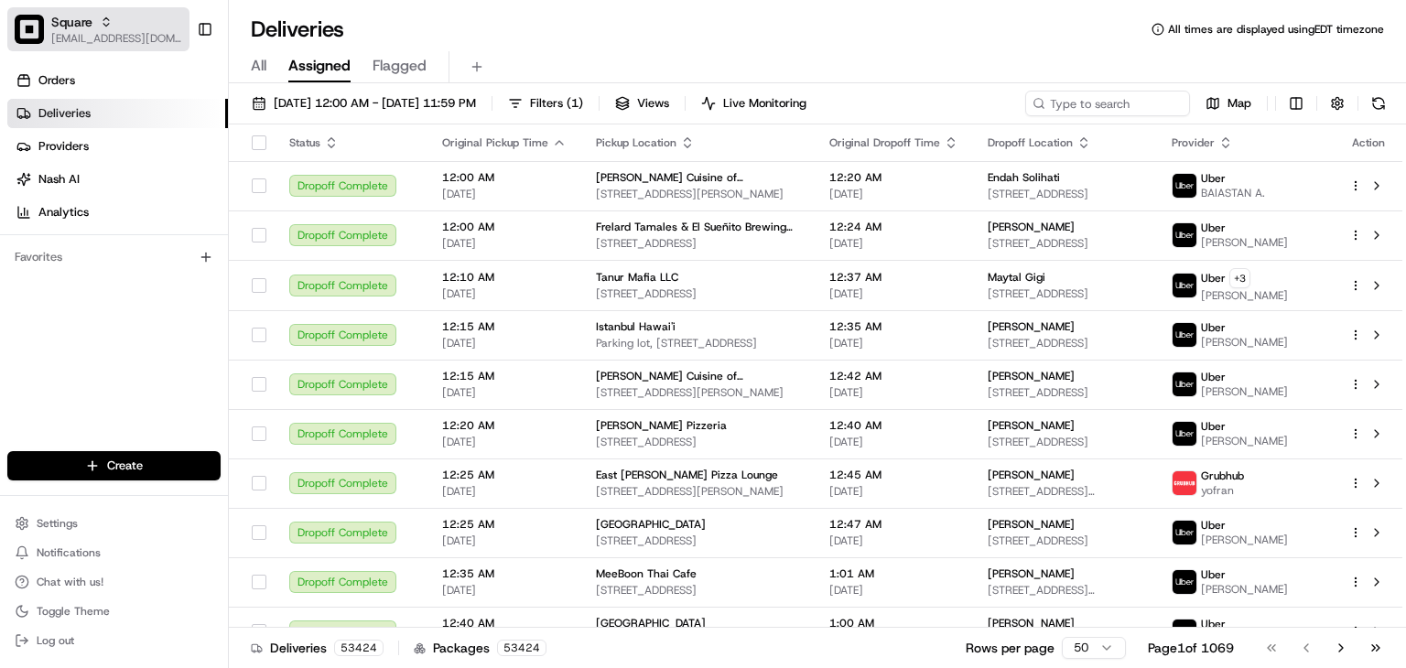
click at [54, 13] on span "Square" at bounding box center [71, 22] width 41 height 18
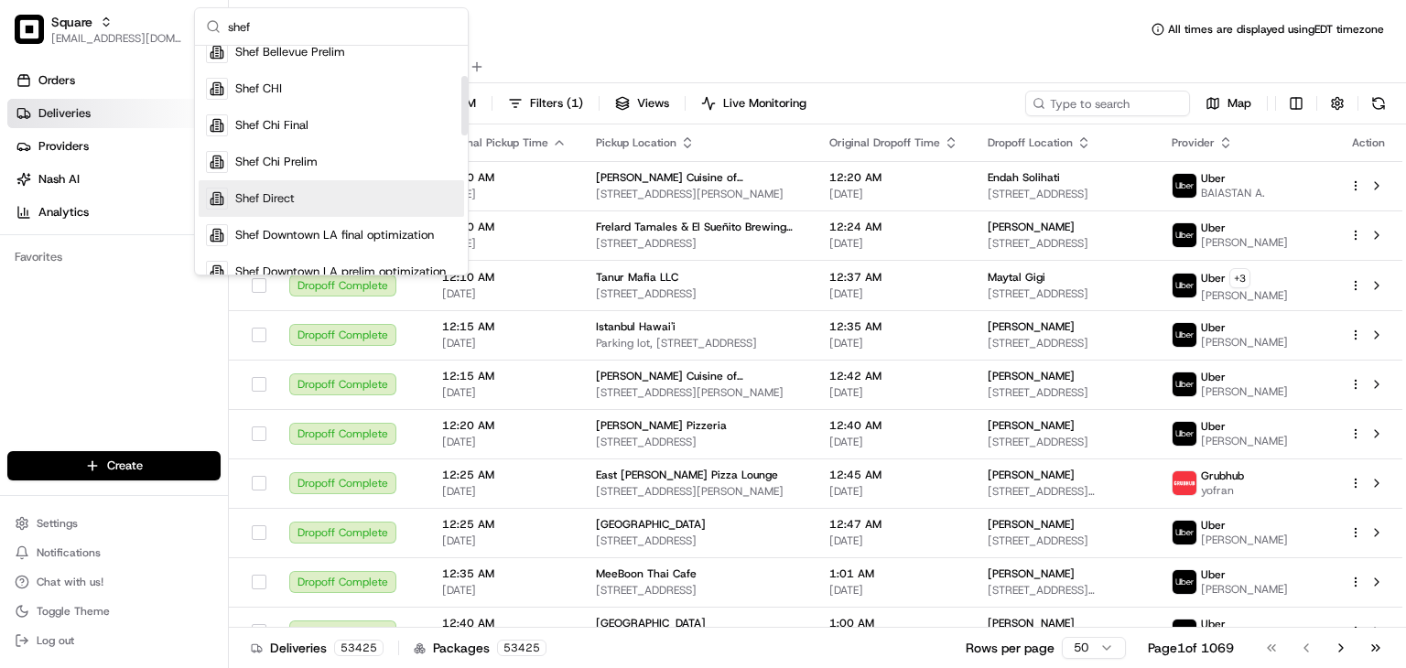
type input "shef"
click at [287, 198] on span "Shef Direct" at bounding box center [265, 199] width 60 height 16
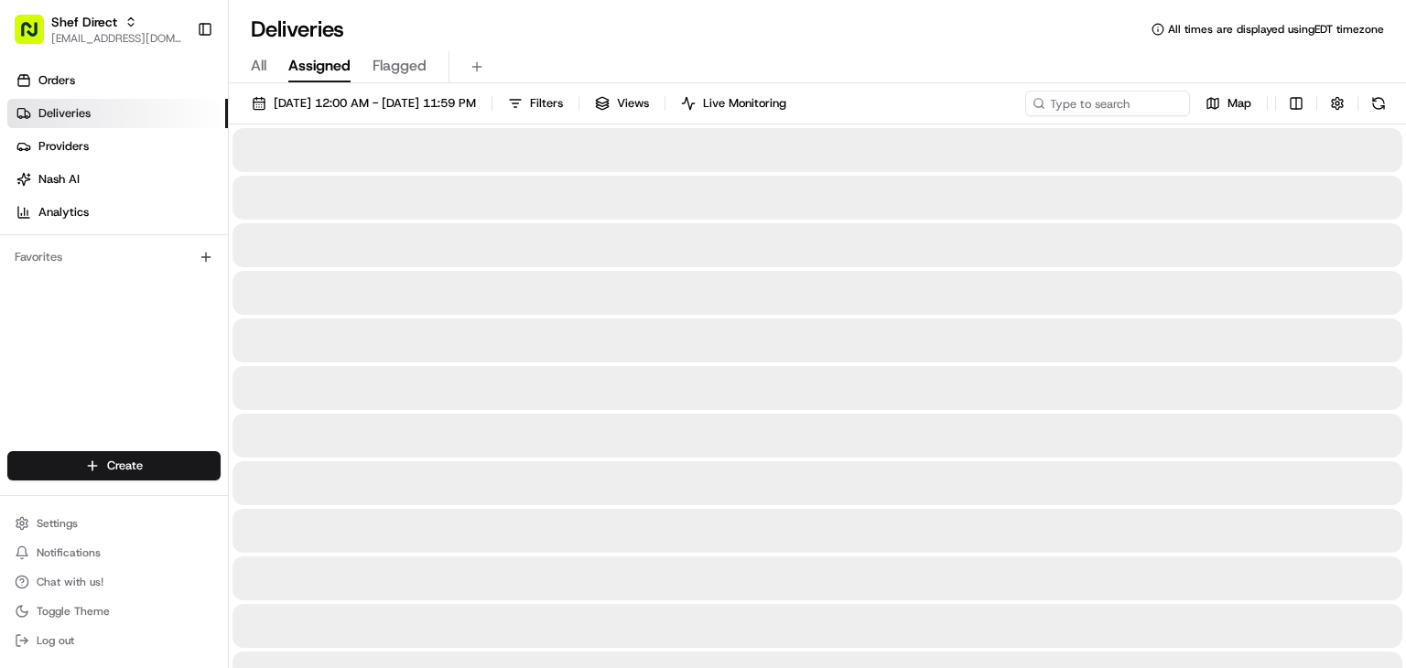
click at [255, 59] on span "All" at bounding box center [259, 66] width 16 height 22
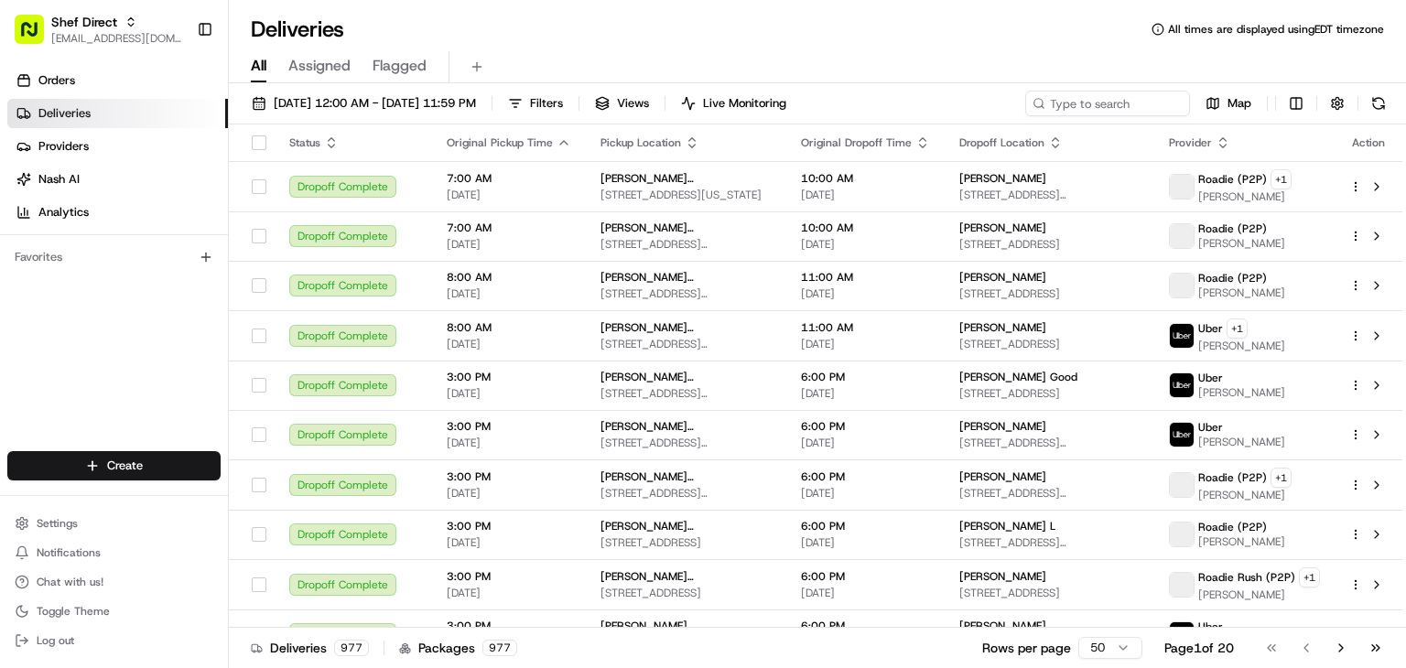
click at [254, 68] on span "All" at bounding box center [259, 66] width 16 height 22
click at [507, 44] on div "All Assigned Flagged" at bounding box center [817, 63] width 1177 height 39
